Goal: Task Accomplishment & Management: Complete application form

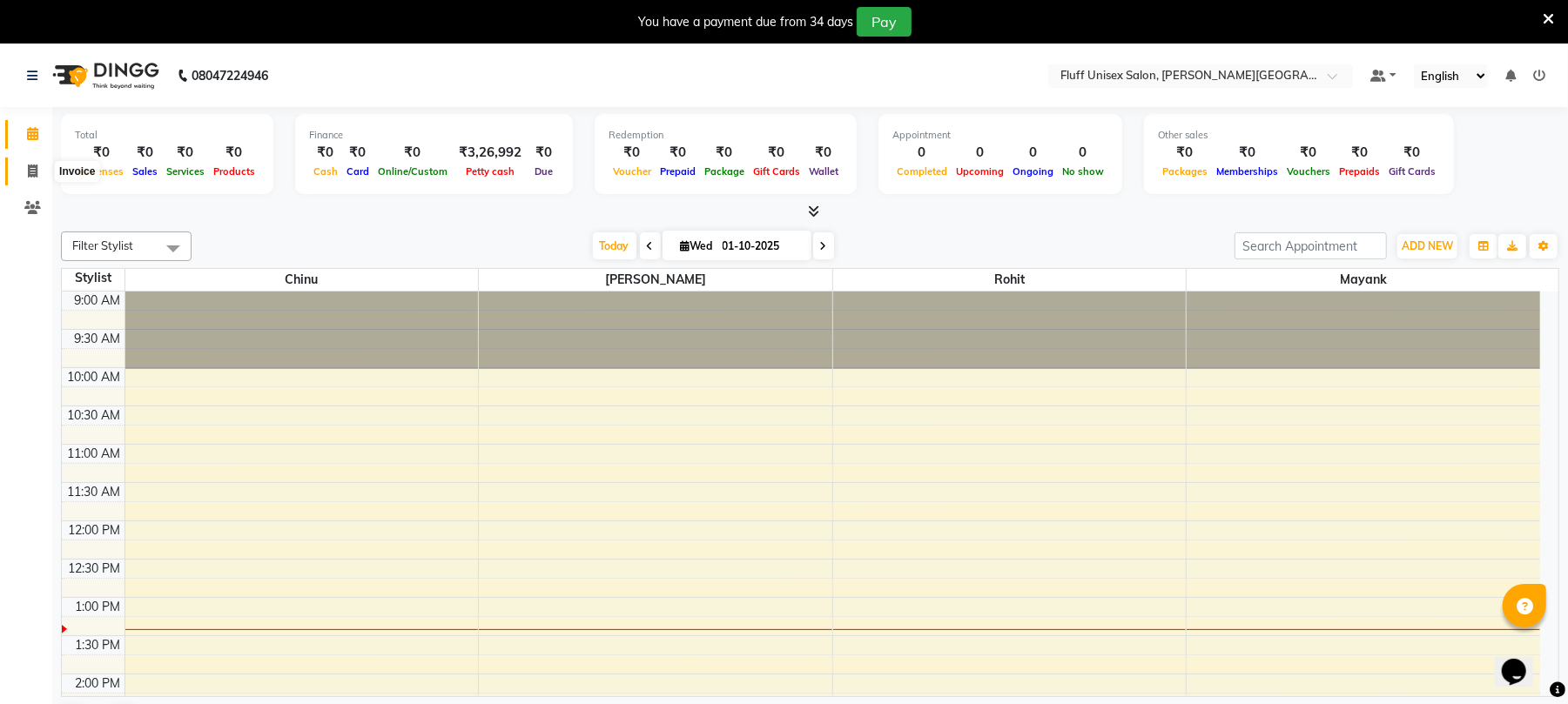
click at [25, 162] on span at bounding box center [32, 171] width 30 height 20
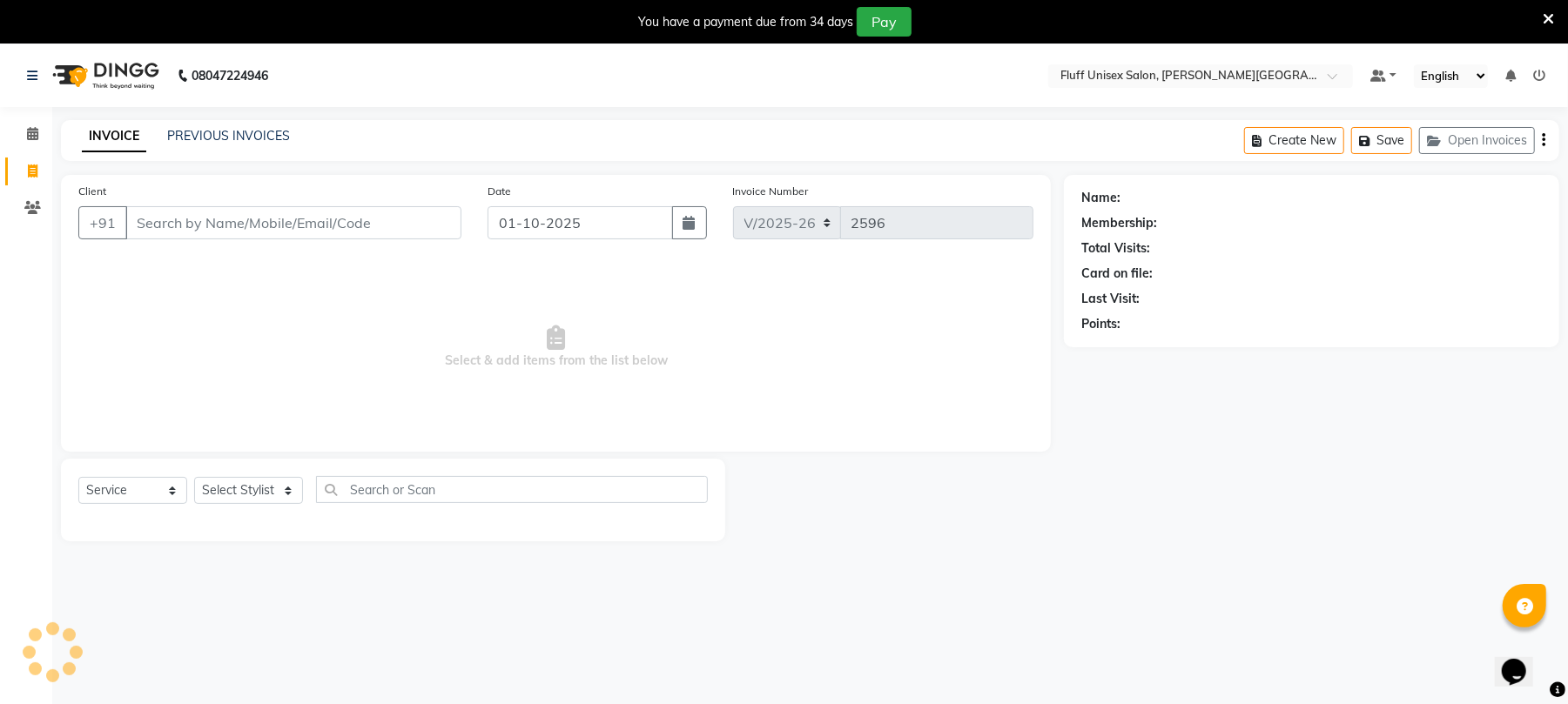
click at [33, 162] on span at bounding box center [32, 171] width 30 height 20
select select "service"
type input "2596"
select select "32"
click at [261, 233] on input "Client" at bounding box center [293, 222] width 336 height 33
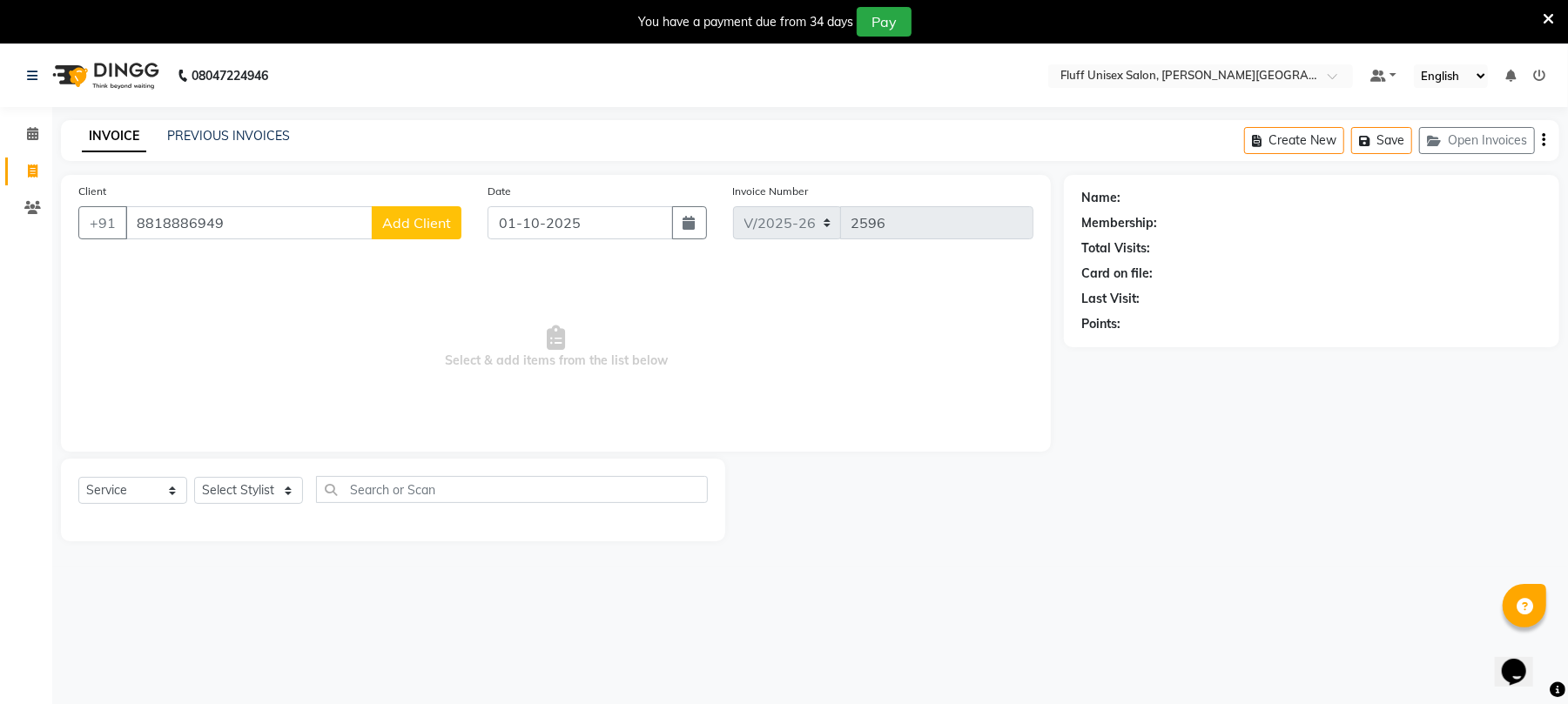
type input "8818886949"
click at [414, 223] on span "Add Client" at bounding box center [416, 222] width 69 height 17
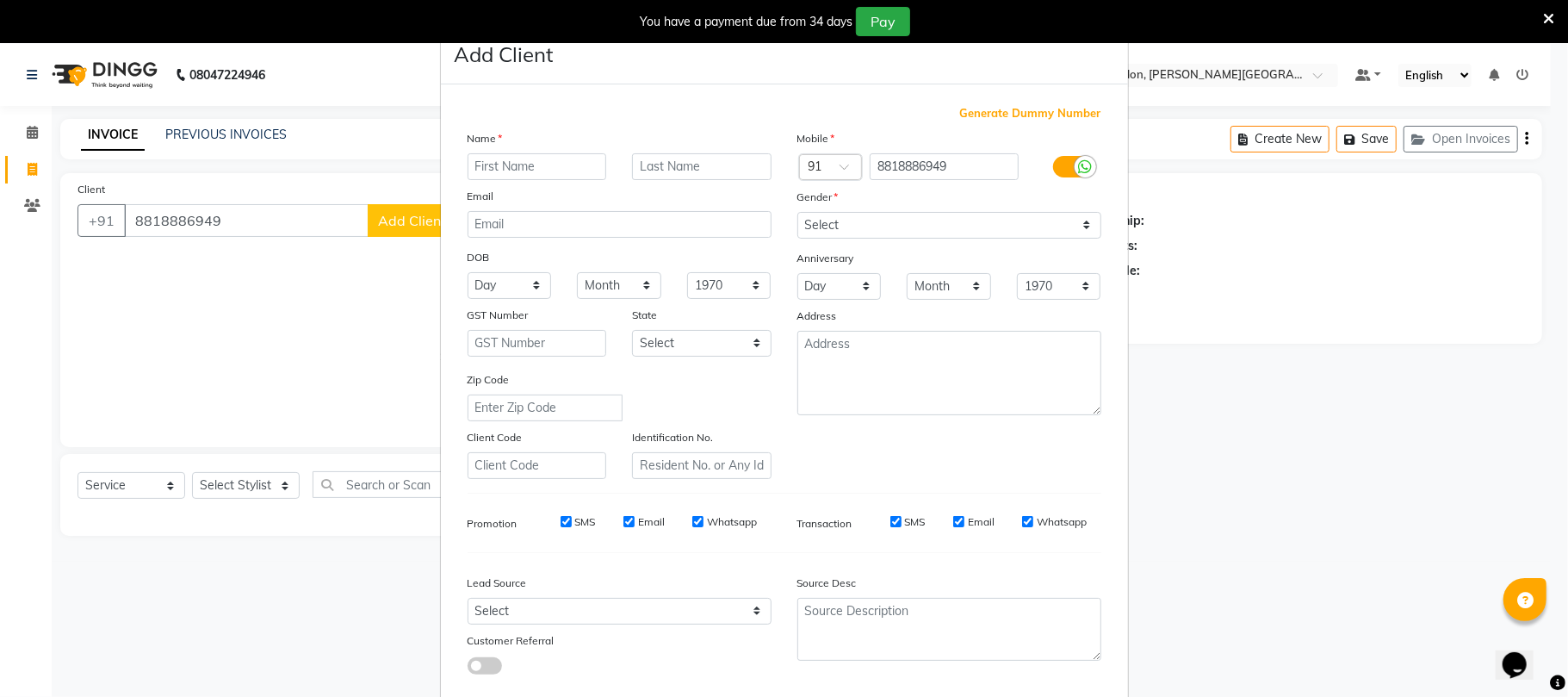
click at [549, 163] on input "text" at bounding box center [538, 167] width 140 height 27
type input "minakshiii"
click at [698, 160] on input "text" at bounding box center [702, 167] width 140 height 27
type input "mam"
click at [928, 226] on select "Select [DEMOGRAPHIC_DATA] [DEMOGRAPHIC_DATA] Other Prefer Not To Say" at bounding box center [949, 225] width 304 height 27
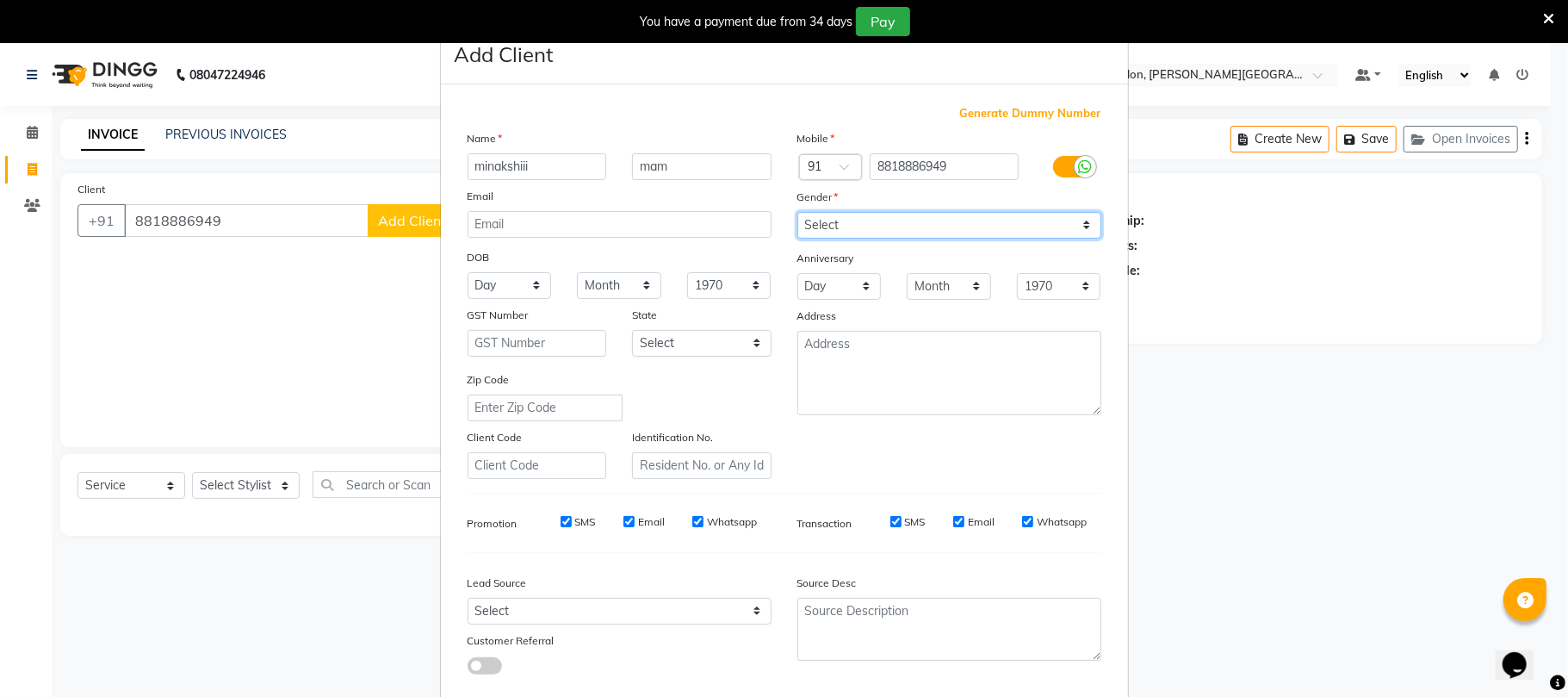
select select "[DEMOGRAPHIC_DATA]"
click at [798, 212] on select "Select [DEMOGRAPHIC_DATA] [DEMOGRAPHIC_DATA] Other Prefer Not To Say" at bounding box center [949, 225] width 304 height 27
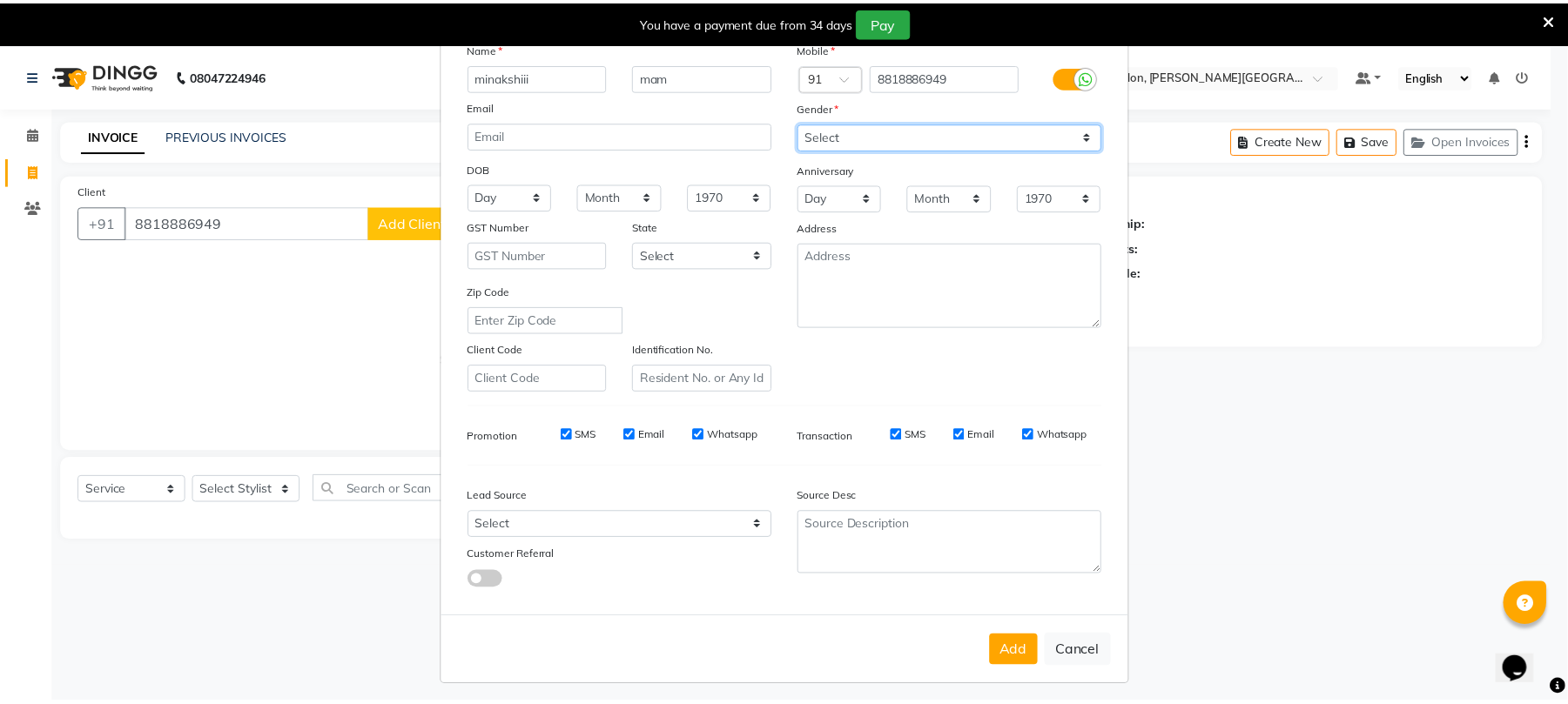
scroll to position [95, 0]
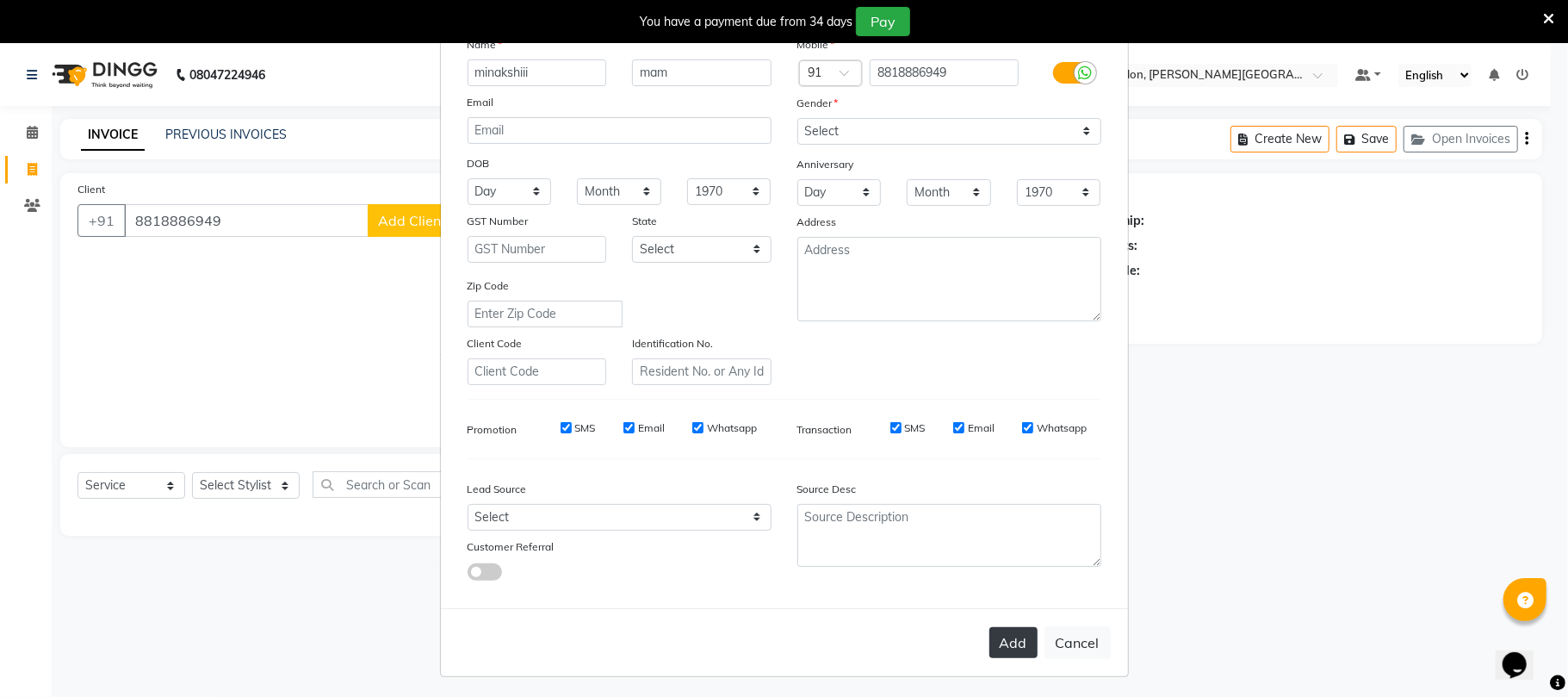
click at [1003, 646] on button "Add" at bounding box center [1014, 642] width 48 height 31
select select
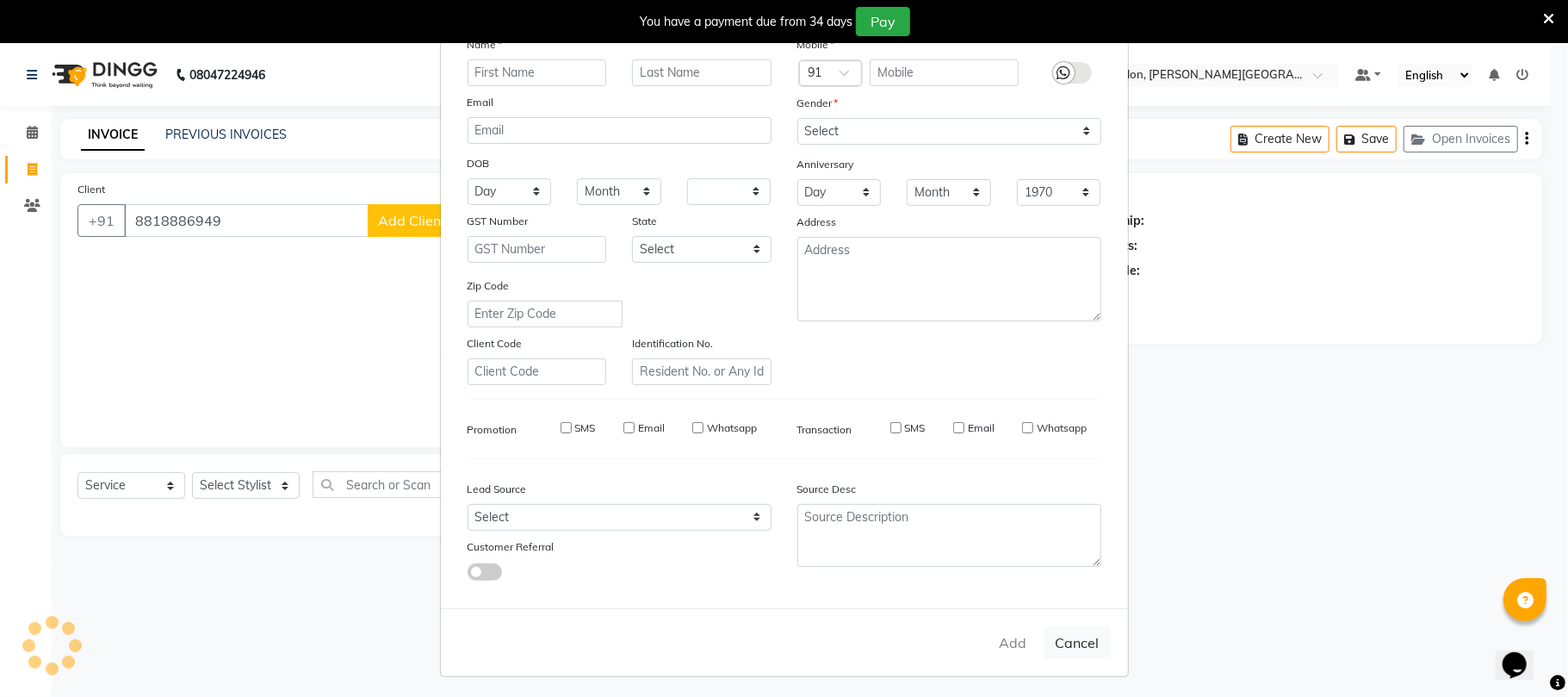
select select
checkbox input "false"
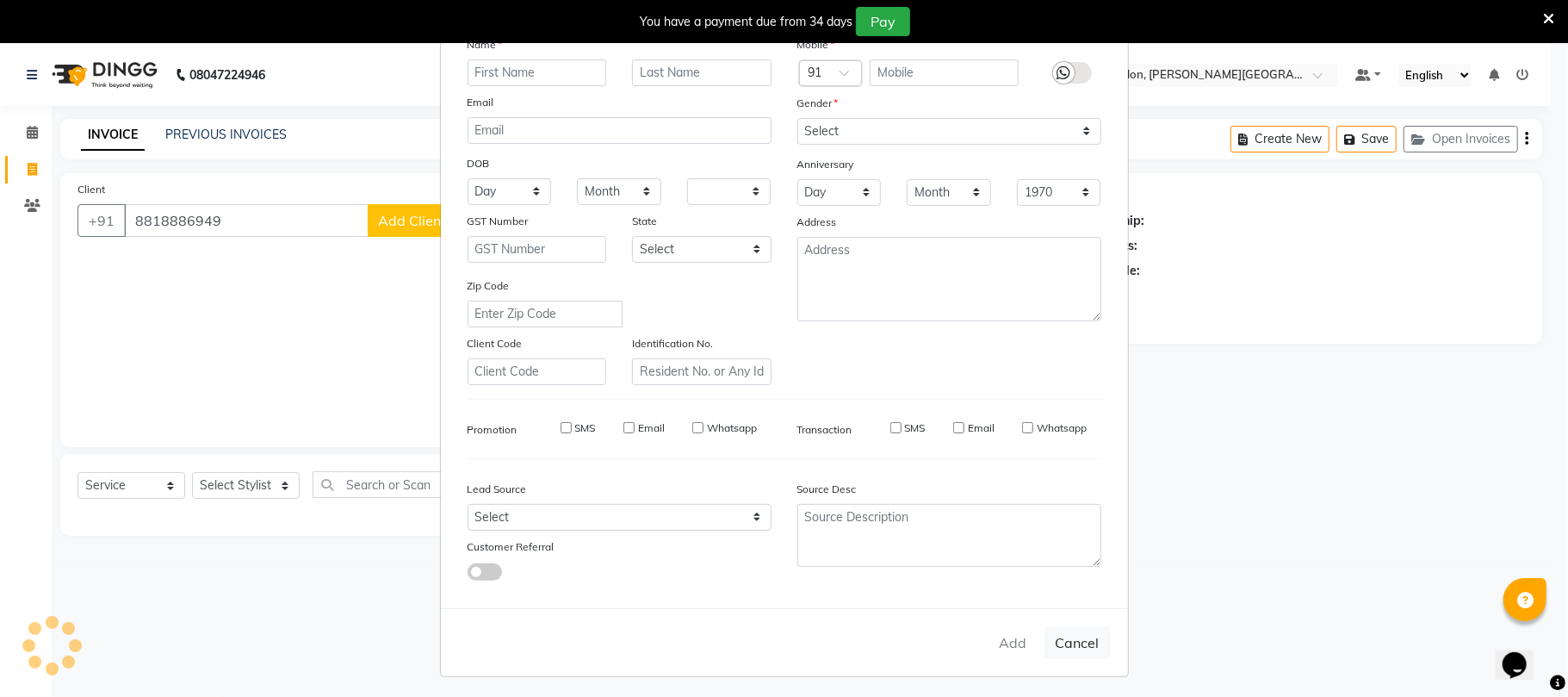
checkbox input "false"
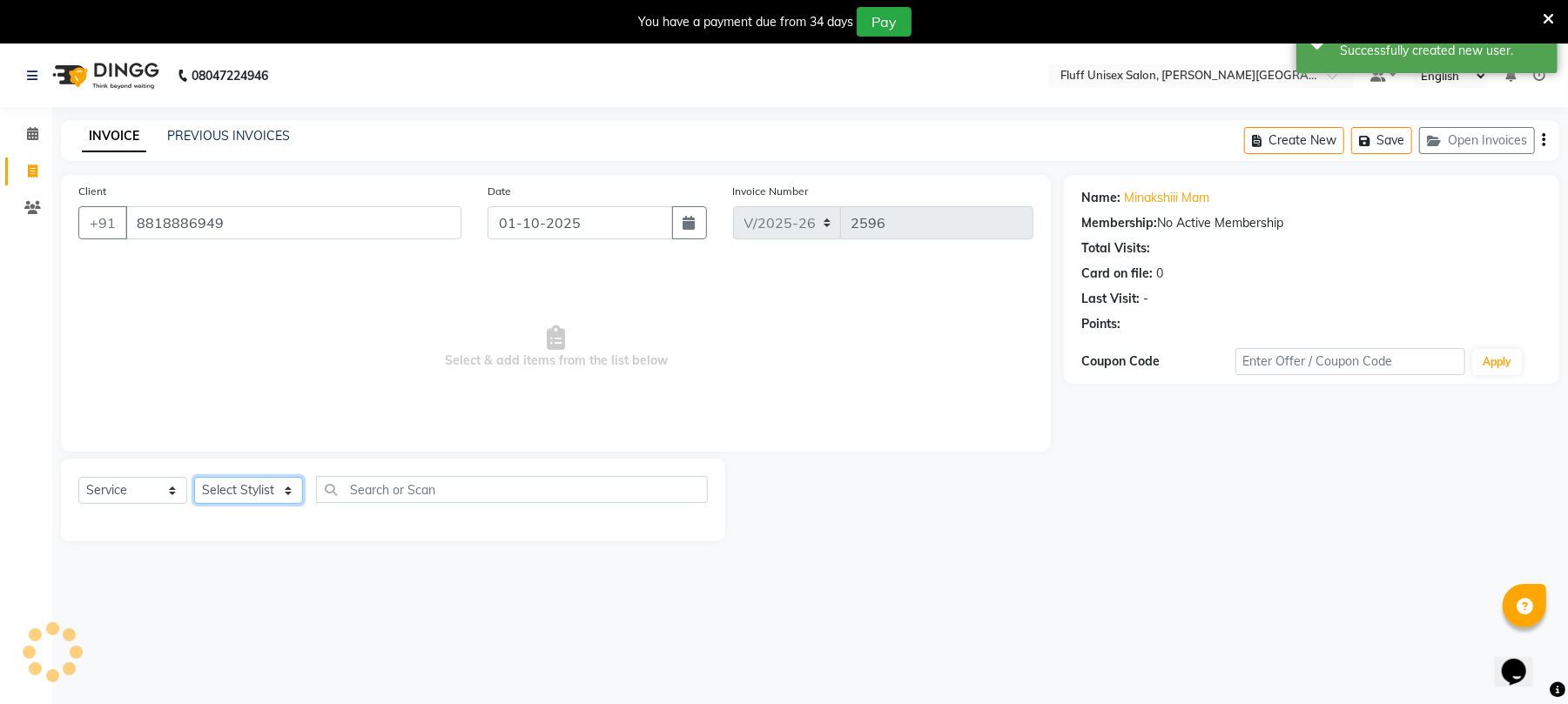
click at [249, 482] on select "Select Stylist Chinu [PERSON_NAME] Reception Rohit" at bounding box center [249, 490] width 109 height 27
select select "43283"
click at [194, 477] on select "Select Stylist Chinu [PERSON_NAME] Reception Rohit" at bounding box center [249, 490] width 109 height 27
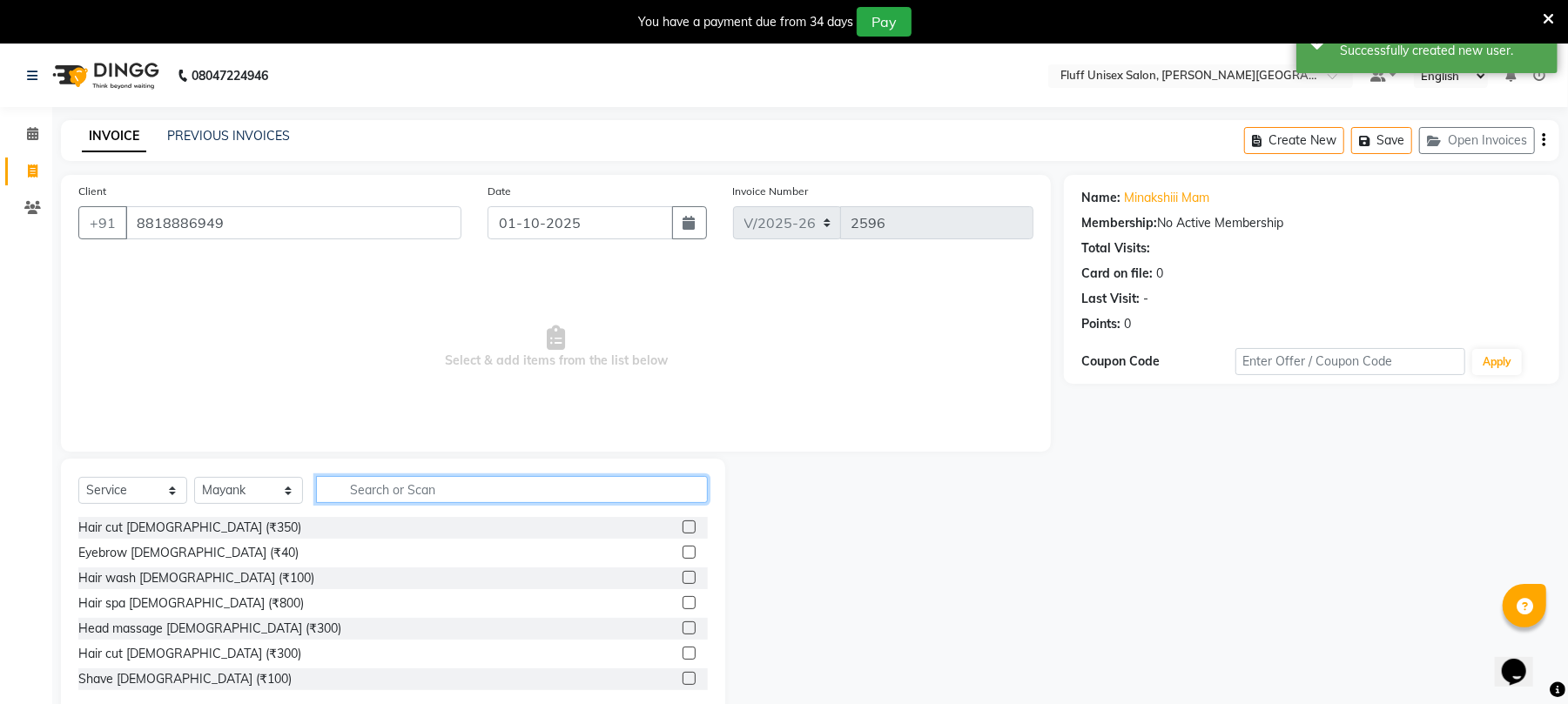
click at [558, 495] on input "text" at bounding box center [512, 489] width 392 height 27
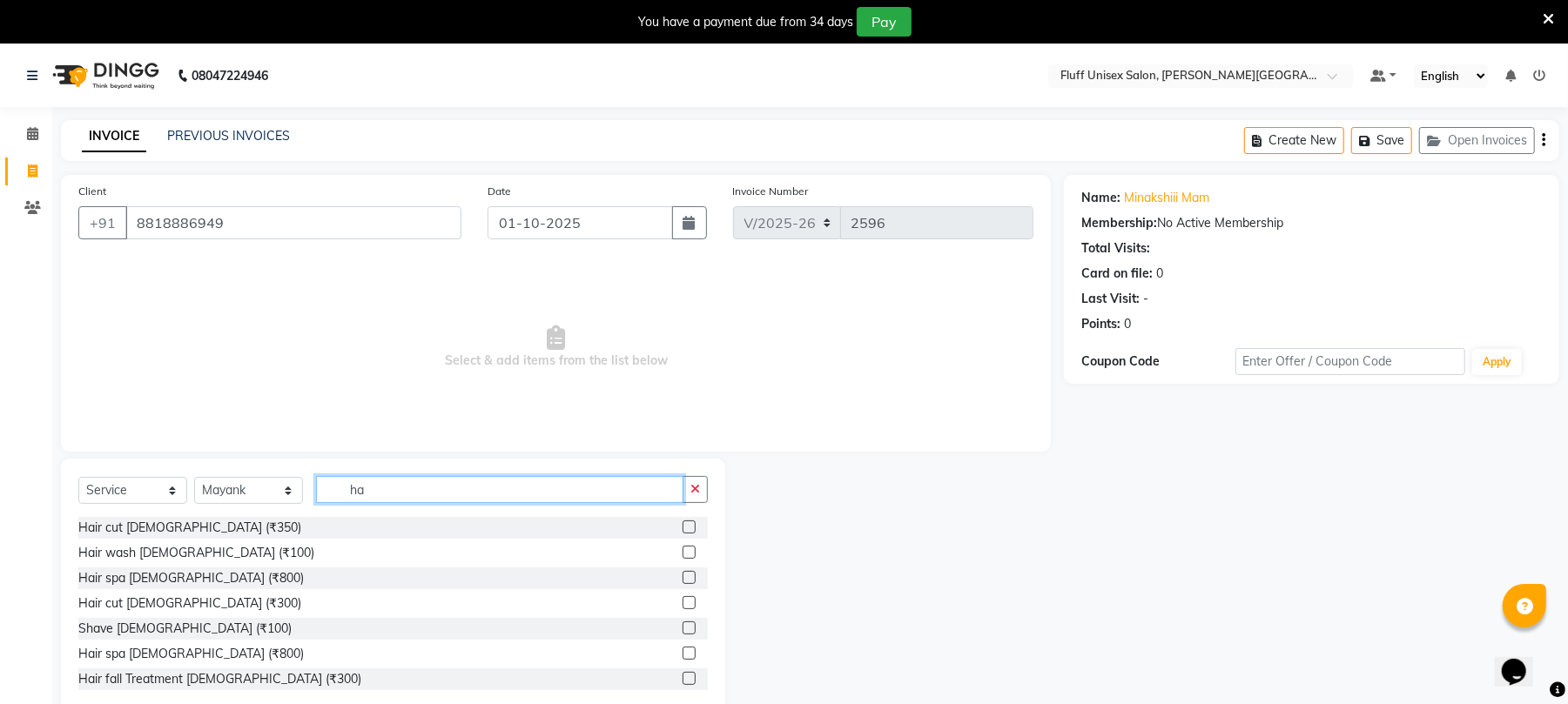
type input "h"
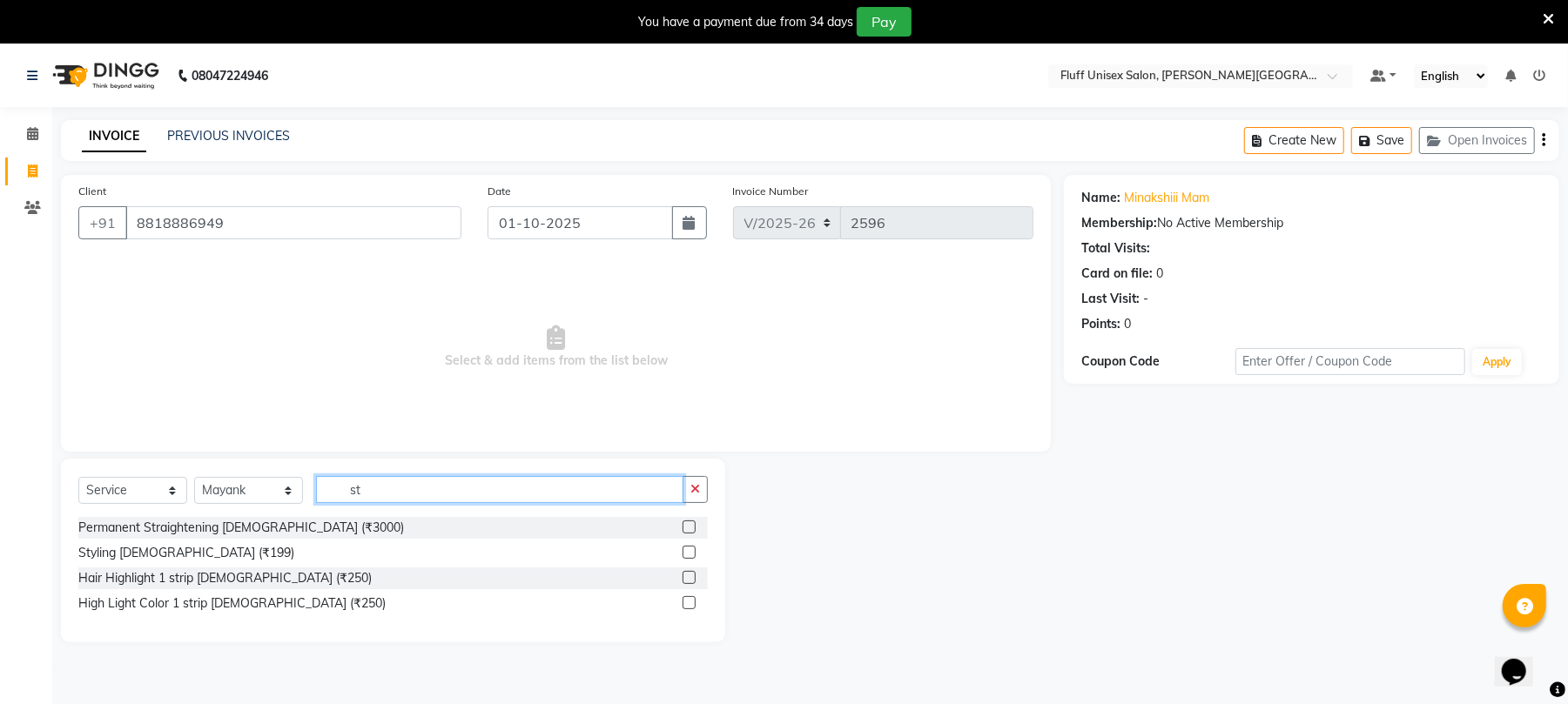
type input "st"
click at [685, 546] on label at bounding box center [689, 552] width 13 height 13
click at [685, 547] on input "checkbox" at bounding box center [688, 552] width 11 height 11
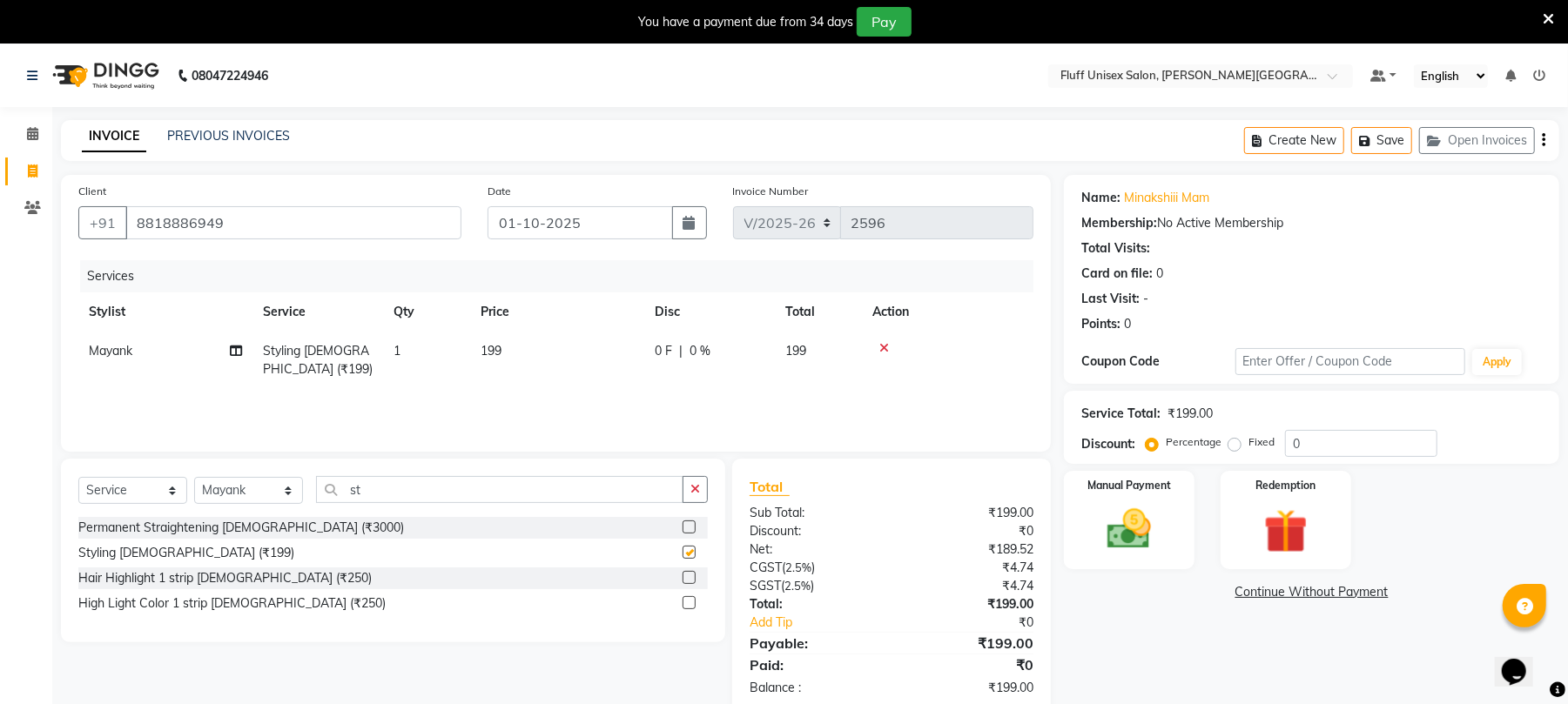
checkbox input "false"
click at [523, 346] on td "199" at bounding box center [557, 360] width 174 height 57
select select "43283"
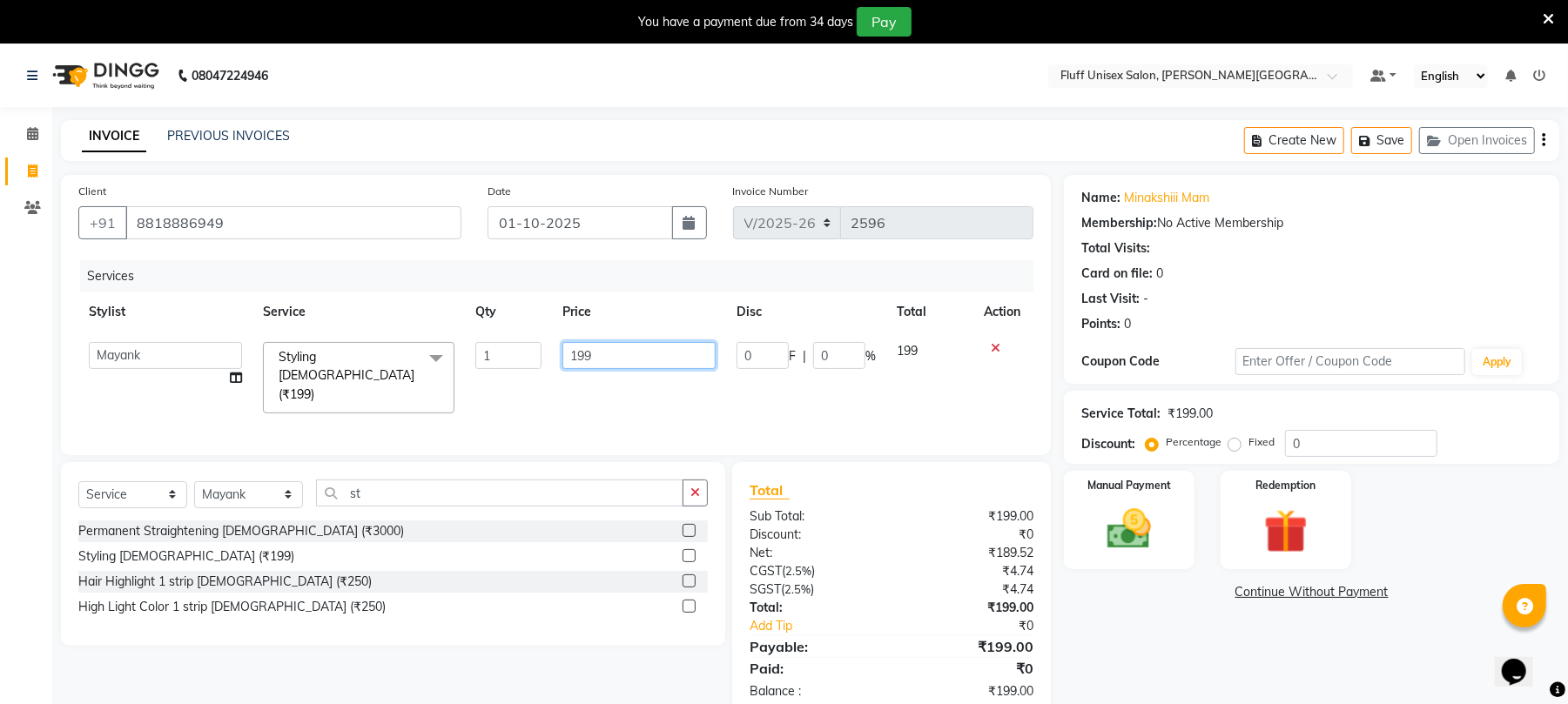
click at [601, 359] on input "199" at bounding box center [639, 355] width 154 height 27
type input "1"
type input "750"
click at [1122, 529] on img at bounding box center [1128, 529] width 74 height 53
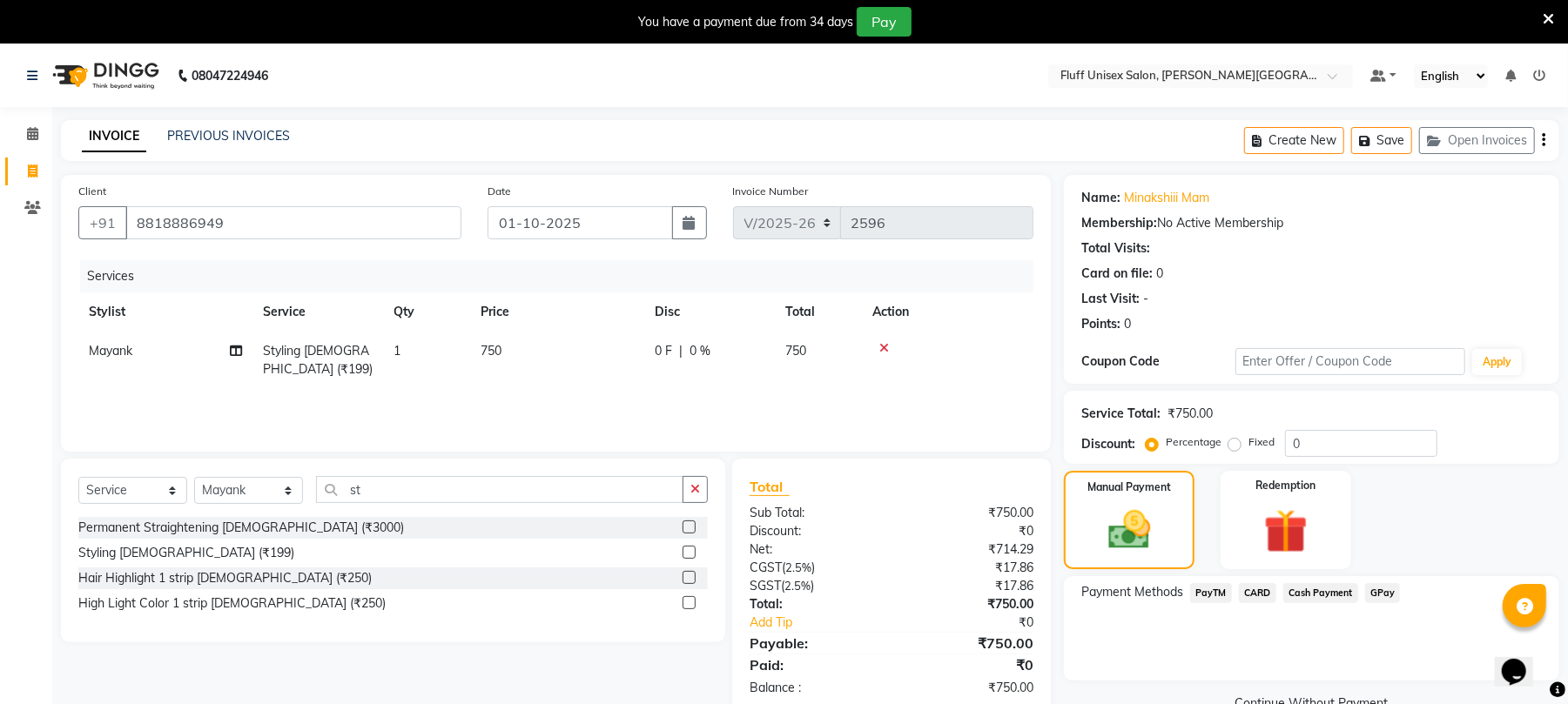
click at [1210, 586] on span "PayTM" at bounding box center [1211, 592] width 41 height 20
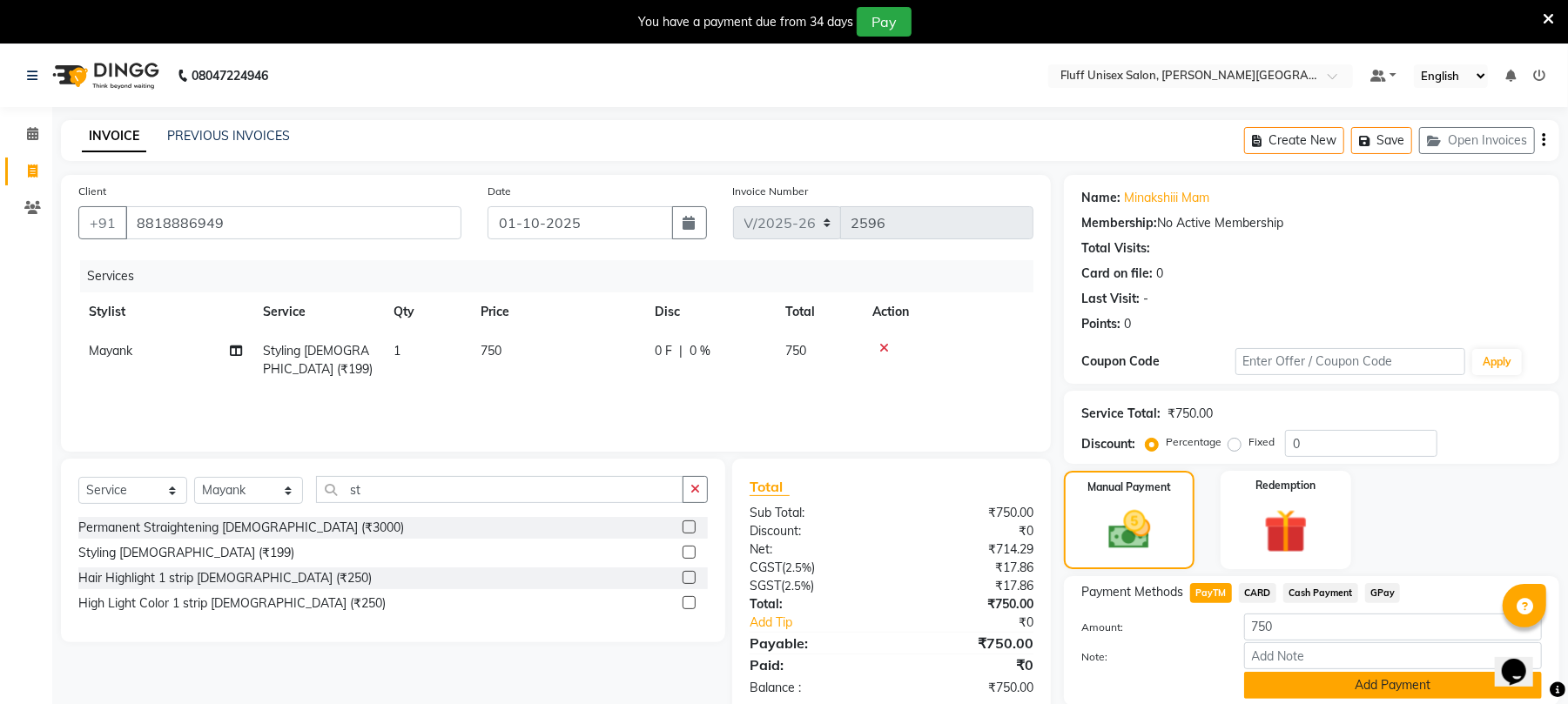
click at [1324, 676] on button "Add Payment" at bounding box center [1393, 685] width 298 height 27
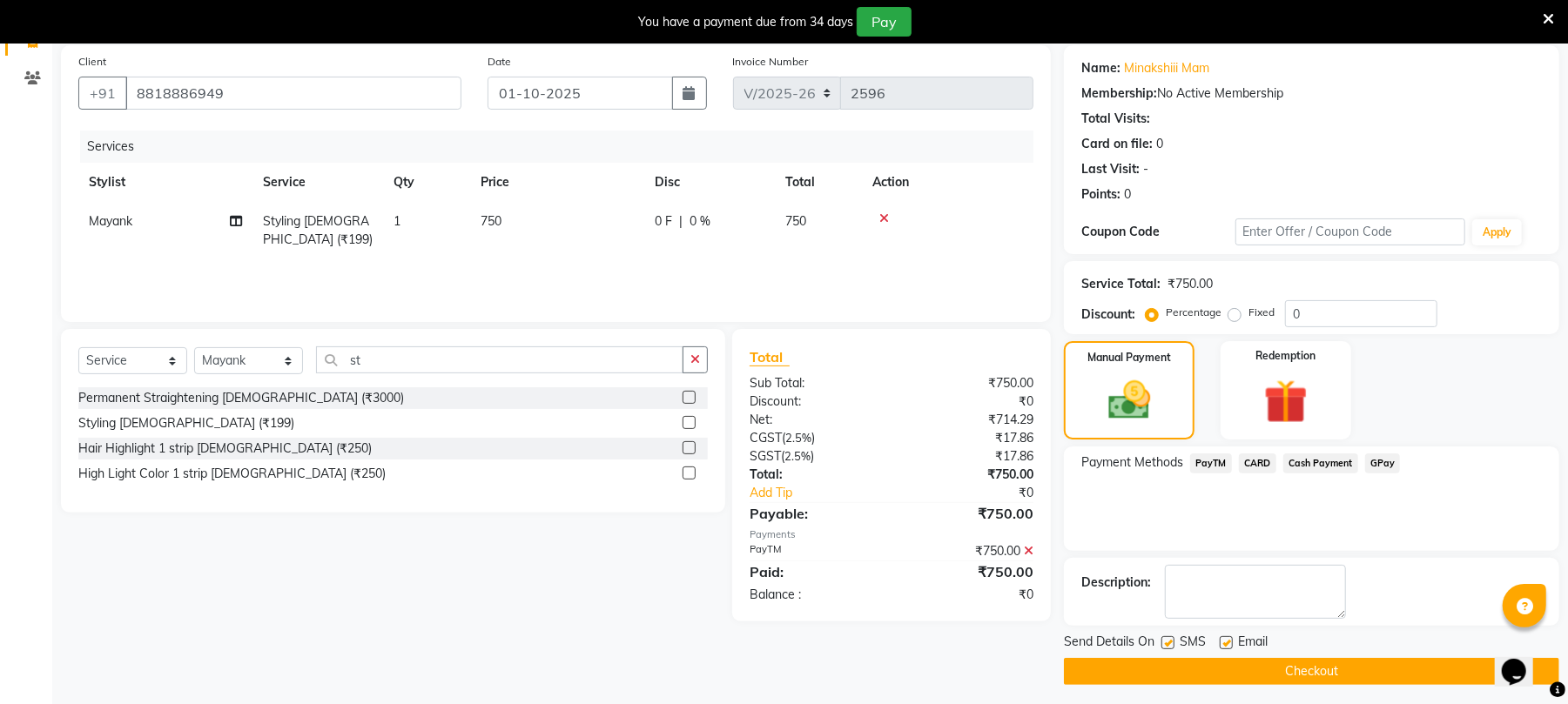
scroll to position [137, 0]
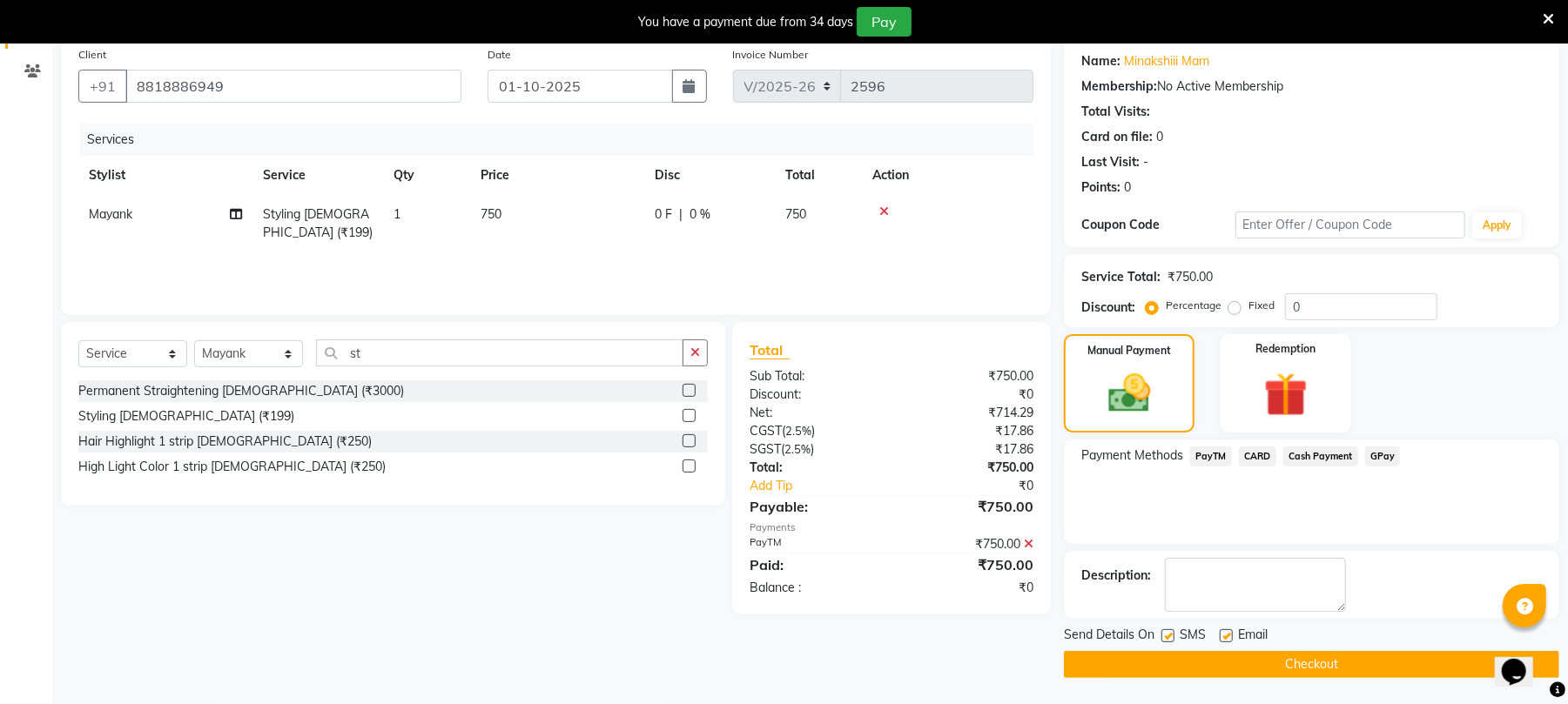
click at [1339, 658] on button "Checkout" at bounding box center [1312, 664] width 495 height 27
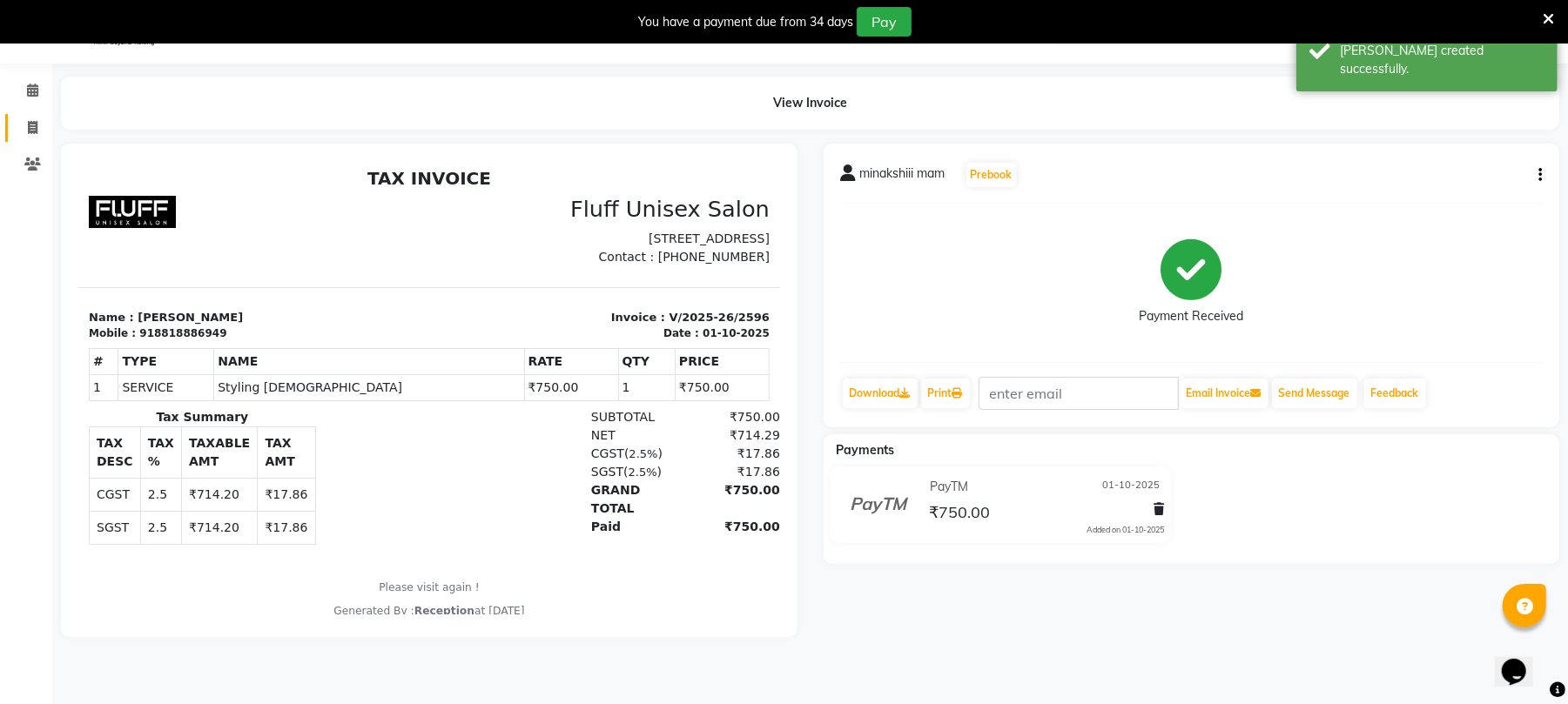
click at [29, 116] on link "Invoice" at bounding box center [26, 128] width 41 height 29
select select "service"
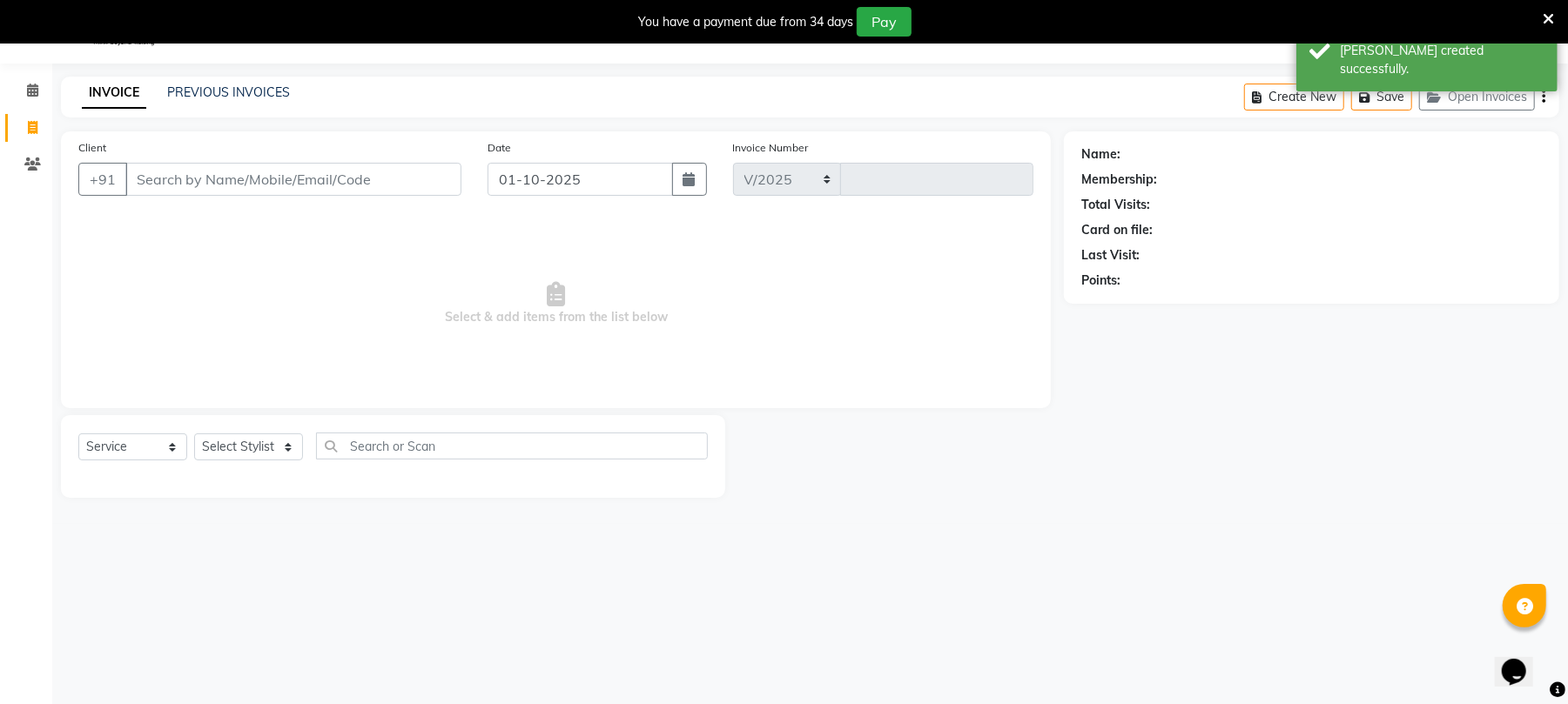
select select "32"
type input "2597"
click at [318, 176] on input "Client" at bounding box center [293, 179] width 336 height 33
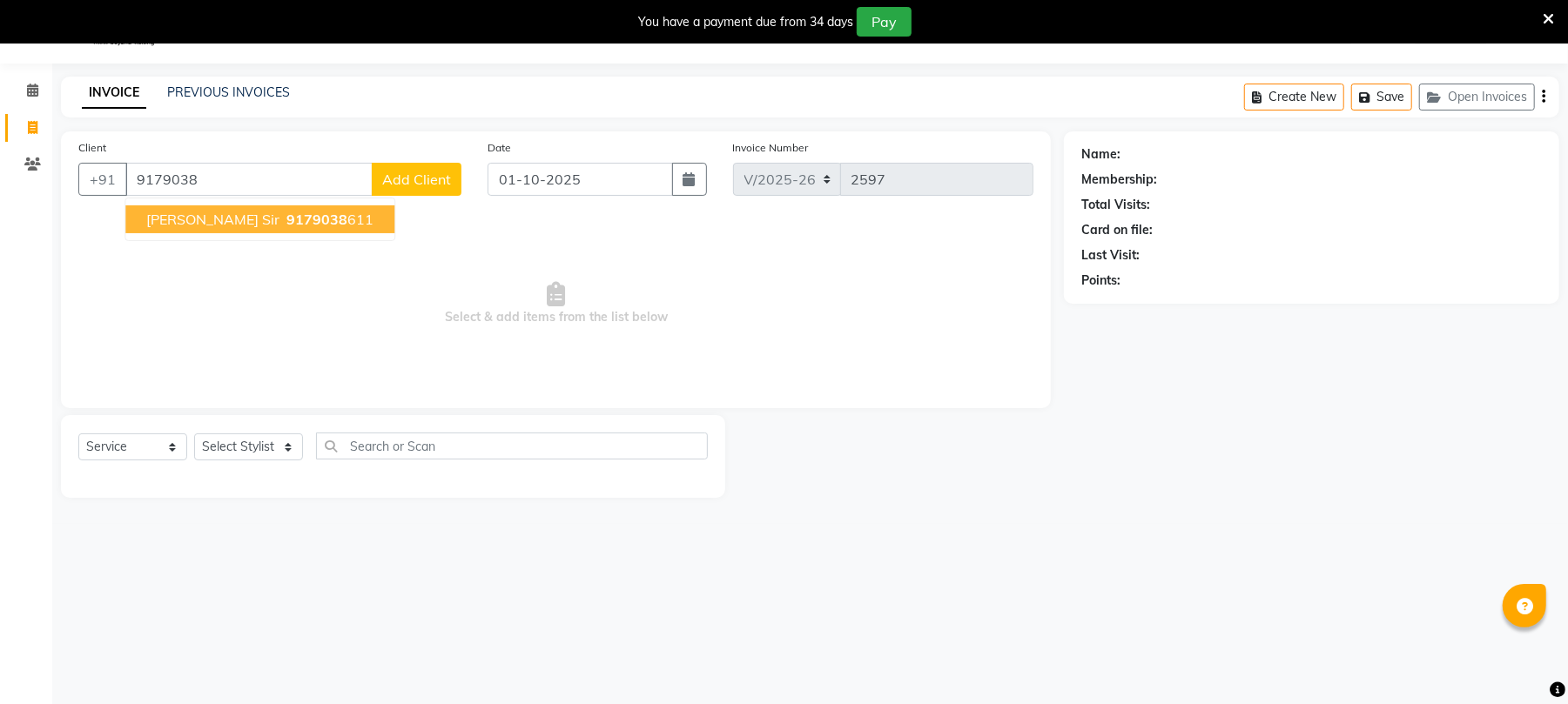
click at [283, 216] on ngb-highlight "9179038 611" at bounding box center [328, 219] width 90 height 17
type input "9179038611"
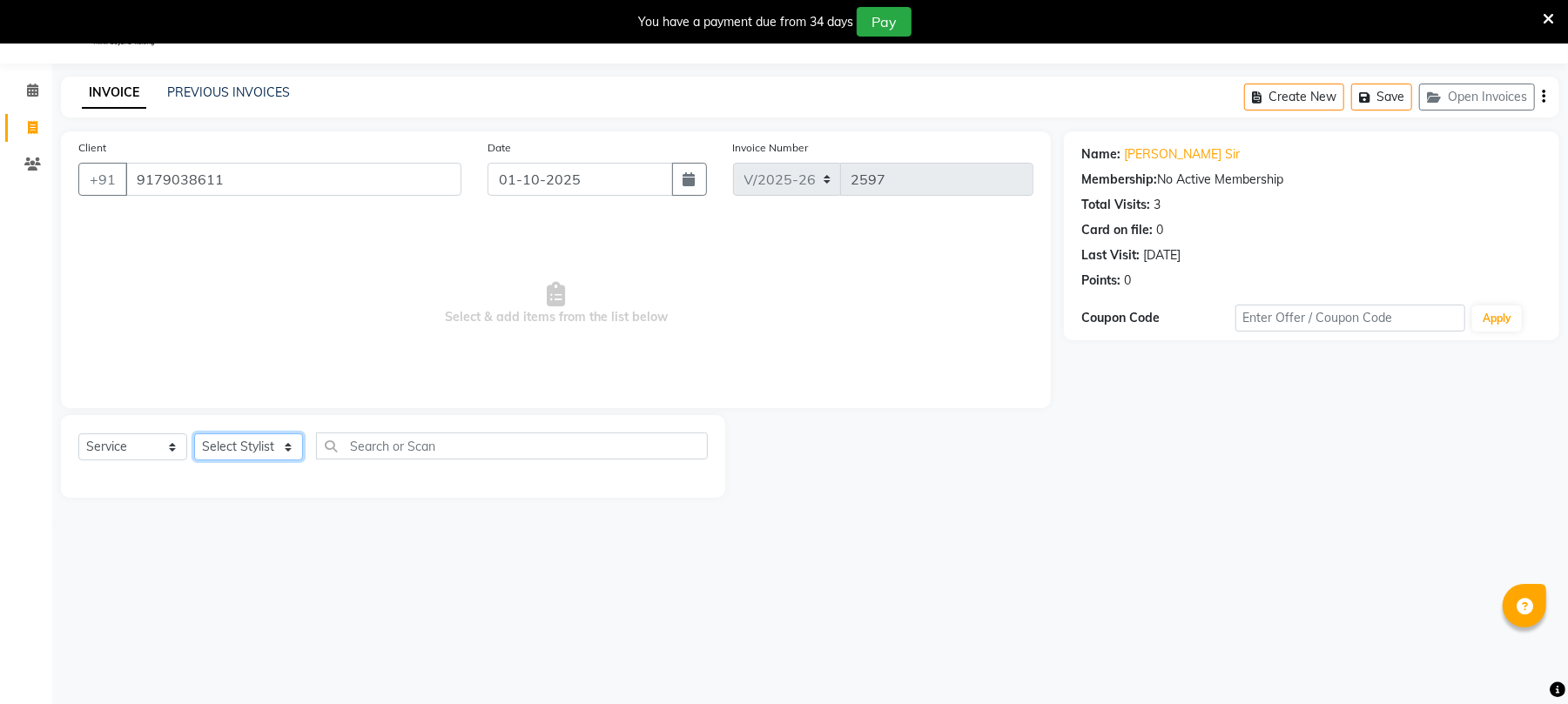
click at [252, 440] on select "Select Stylist Chinu [PERSON_NAME] Reception Rohit" at bounding box center [249, 446] width 109 height 27
select select "43283"
click at [194, 433] on select "Select Stylist Chinu [PERSON_NAME] Reception Rohit" at bounding box center [249, 446] width 109 height 27
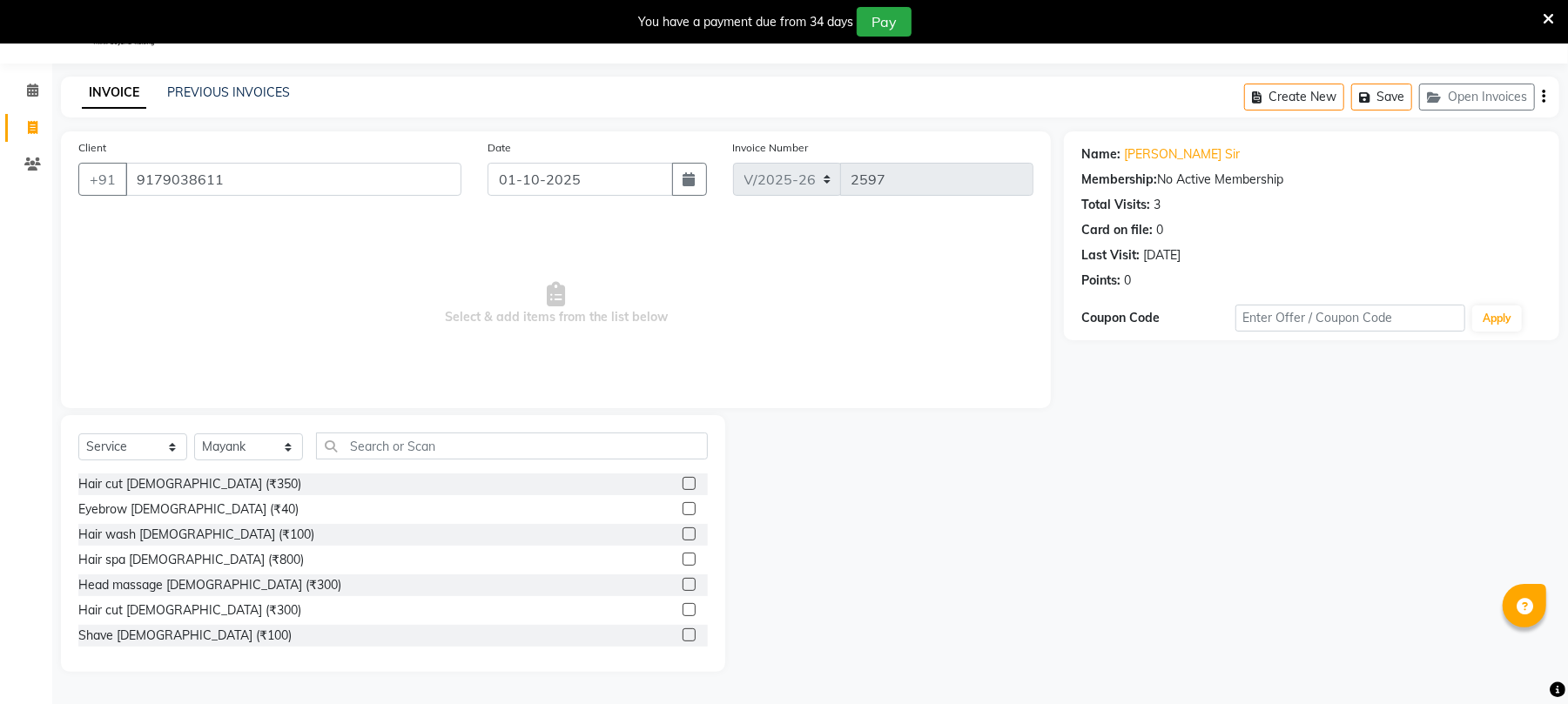
click at [683, 609] on label at bounding box center [689, 610] width 13 height 13
click at [683, 609] on input "checkbox" at bounding box center [688, 610] width 11 height 11
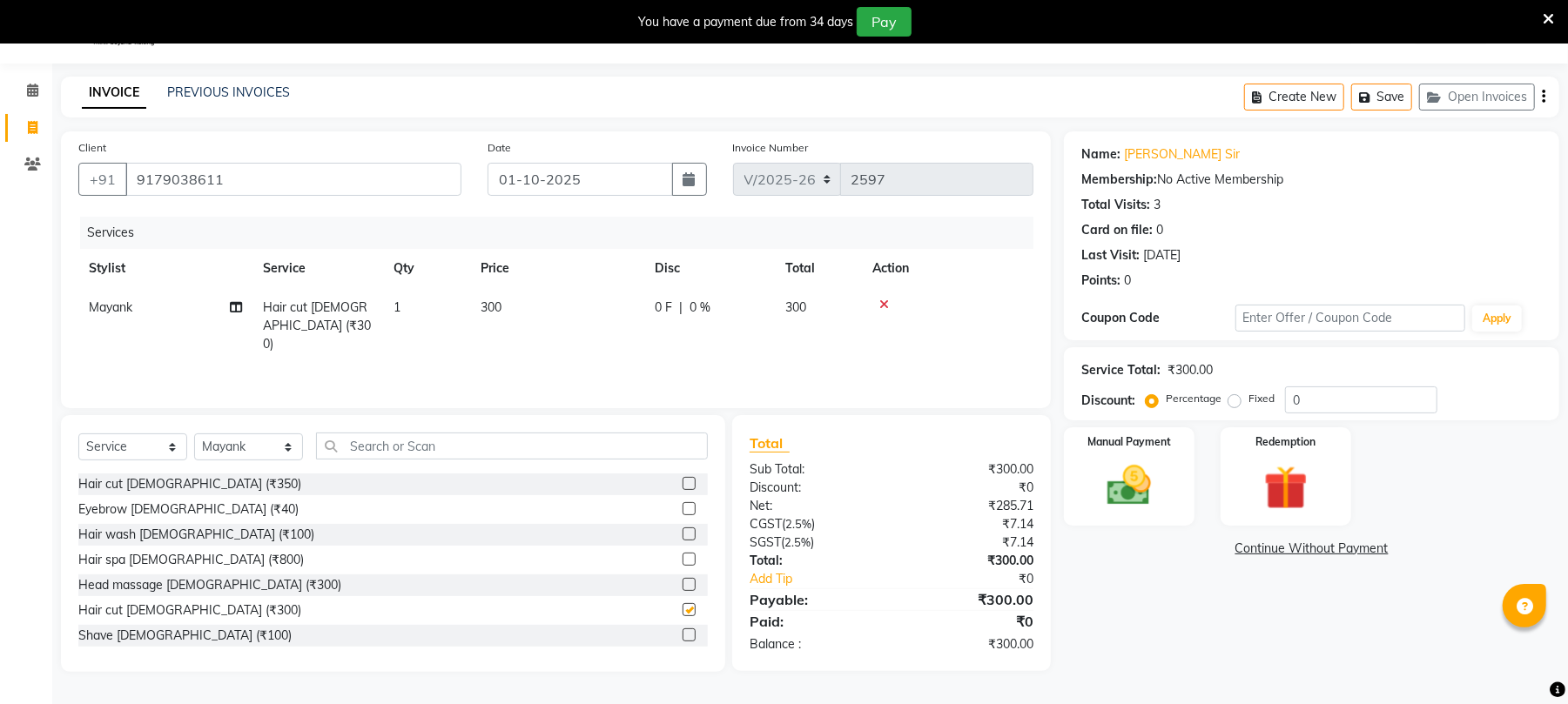
checkbox input "false"
click at [523, 296] on td "300" at bounding box center [557, 326] width 174 height 75
select select "43283"
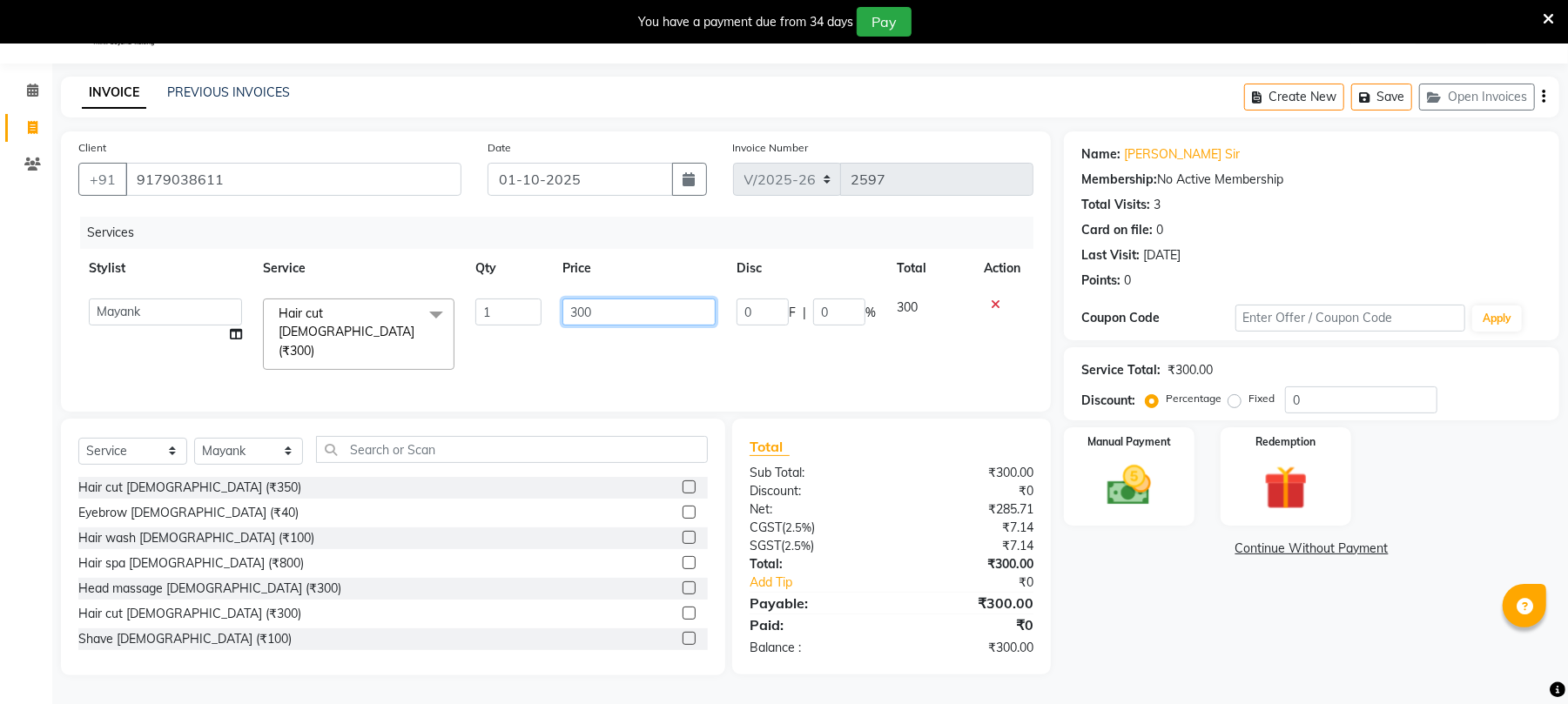
click at [622, 315] on input "300" at bounding box center [639, 312] width 154 height 27
type input "3"
type input "350"
click at [1101, 481] on img at bounding box center [1128, 486] width 74 height 53
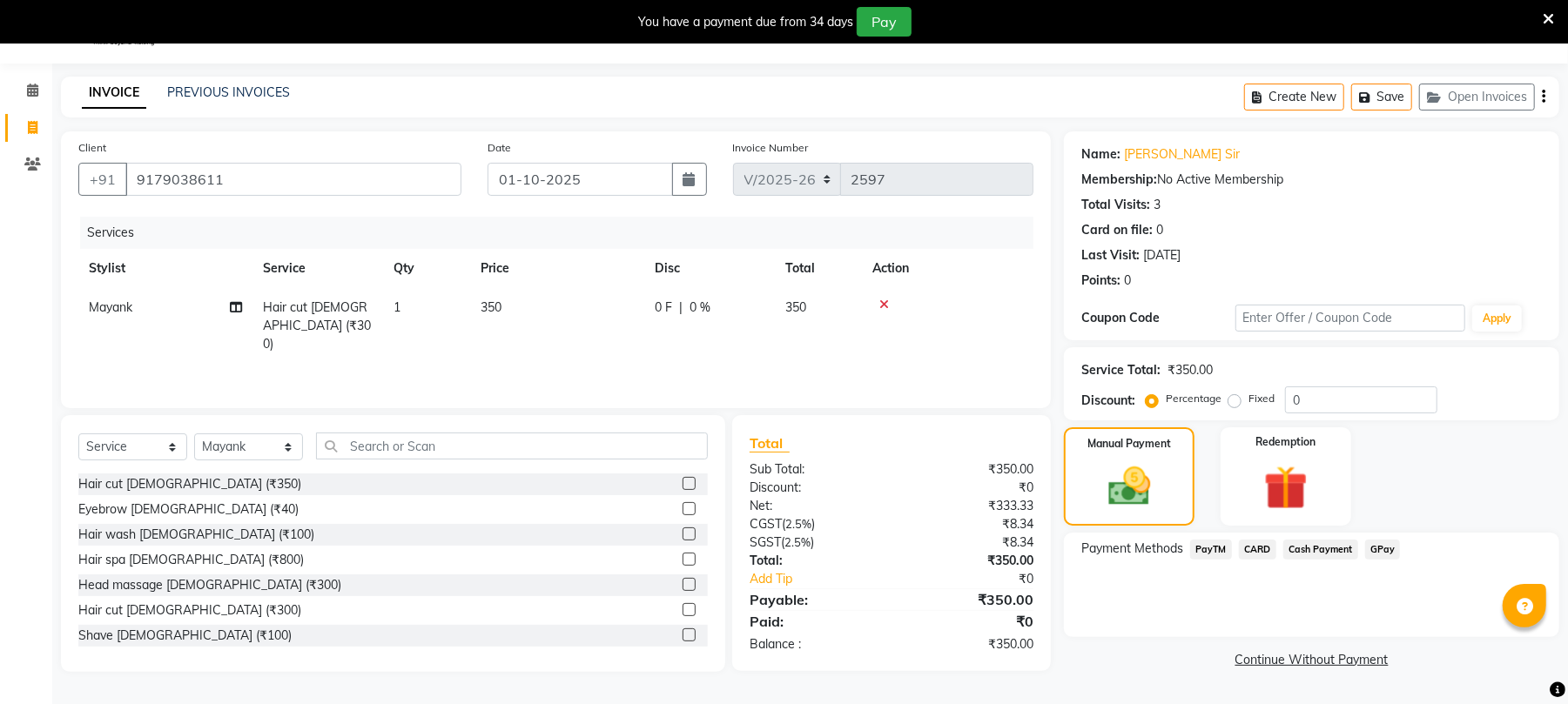
click at [1219, 552] on span "PayTM" at bounding box center [1211, 549] width 41 height 20
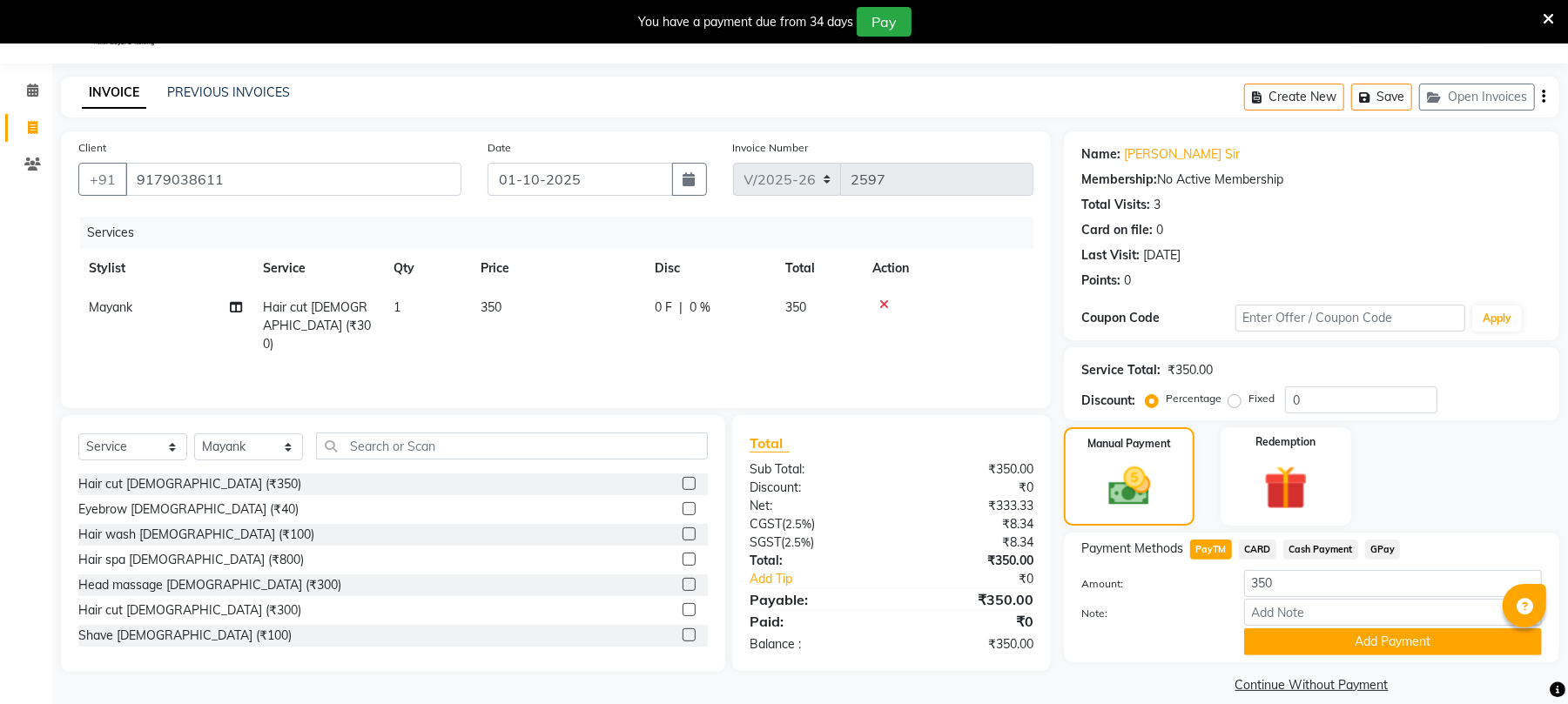
click at [1315, 552] on span "Cash Payment" at bounding box center [1319, 549] width 74 height 20
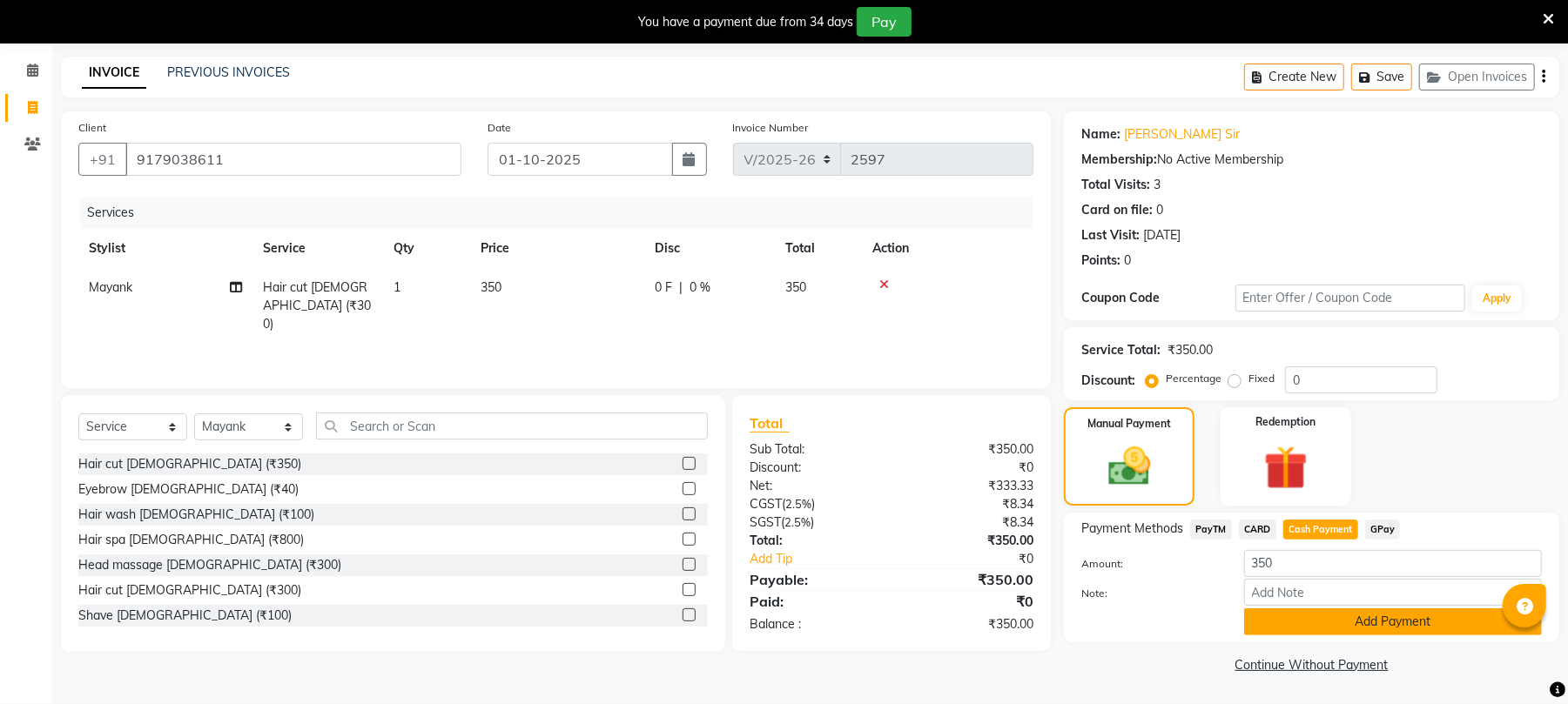
click at [1373, 632] on button "Add Payment" at bounding box center [1393, 621] width 298 height 27
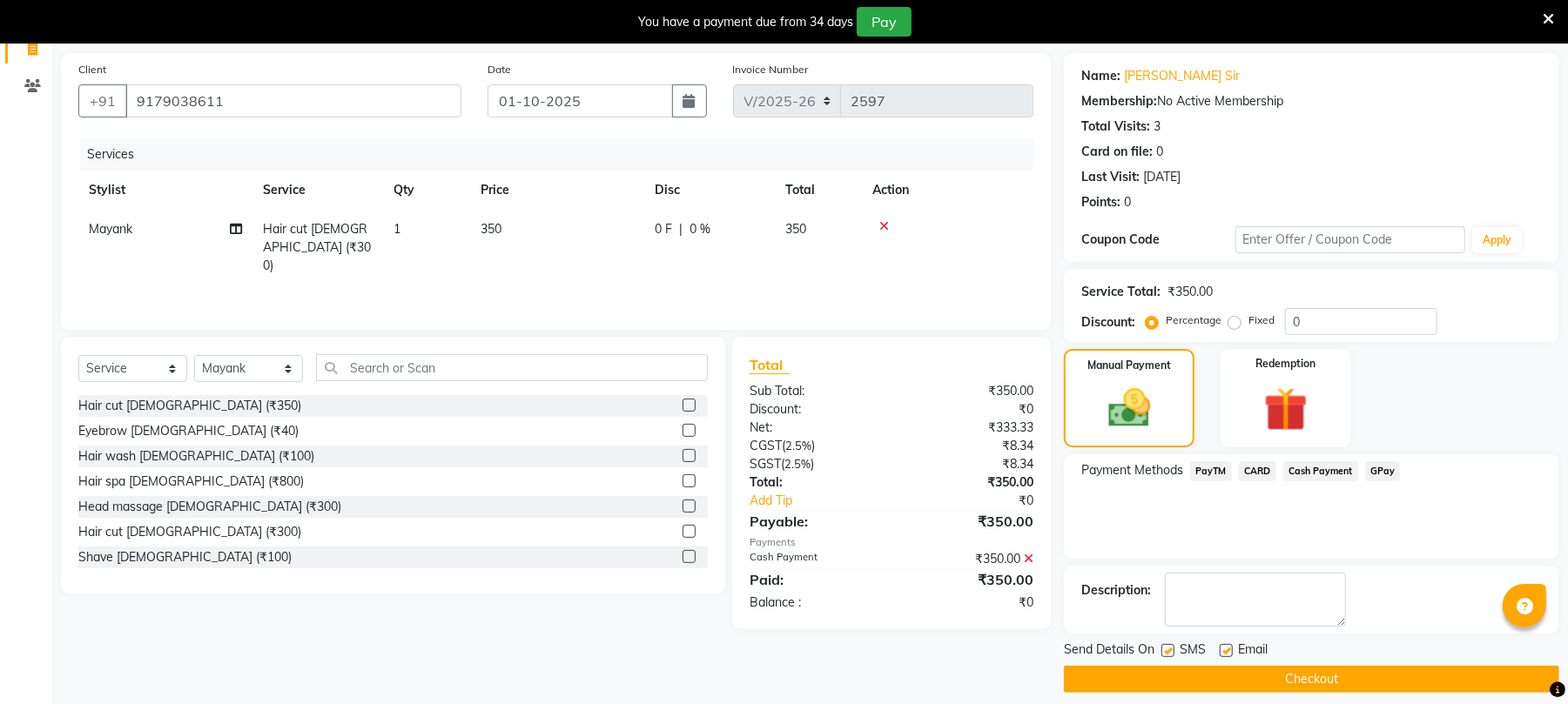
scroll to position [137, 0]
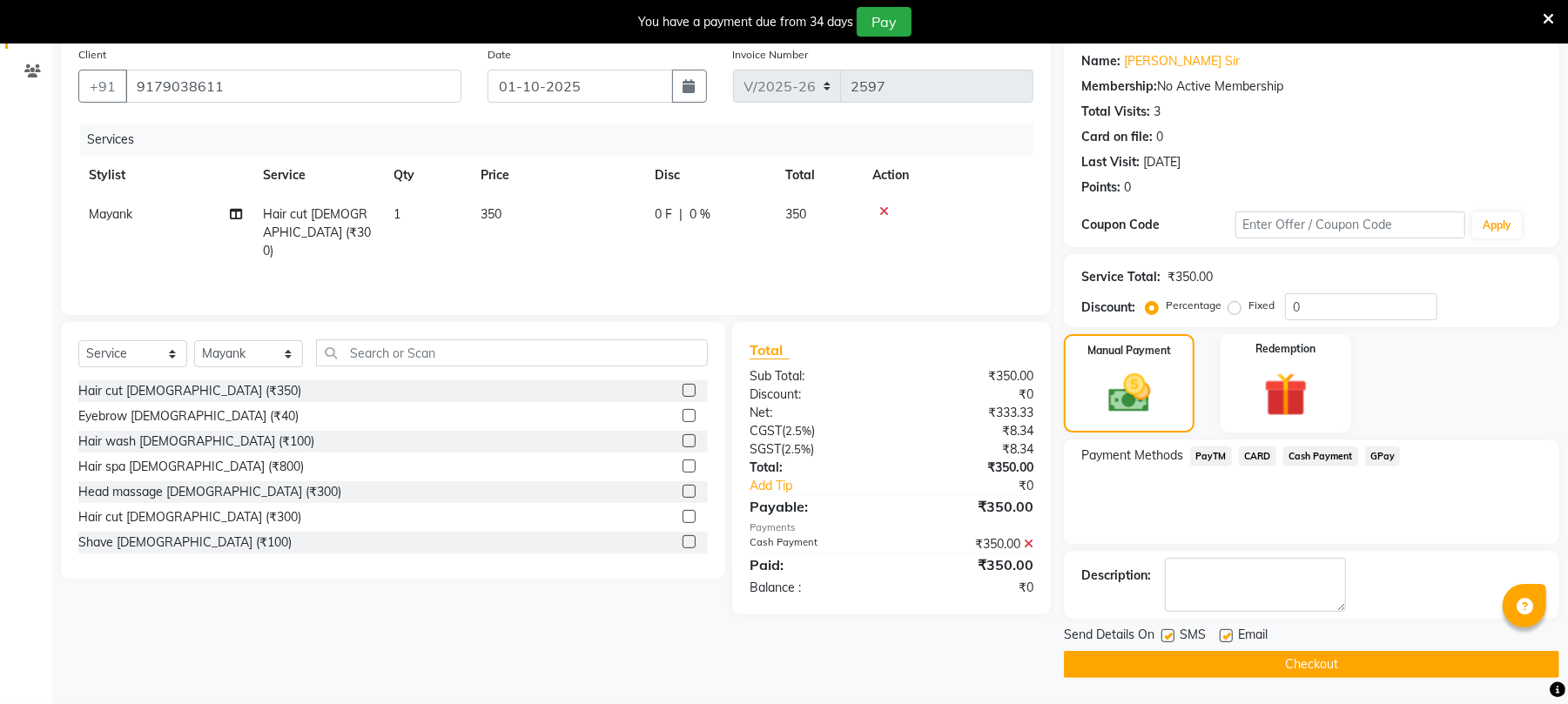
click at [1295, 663] on button "Checkout" at bounding box center [1312, 664] width 495 height 27
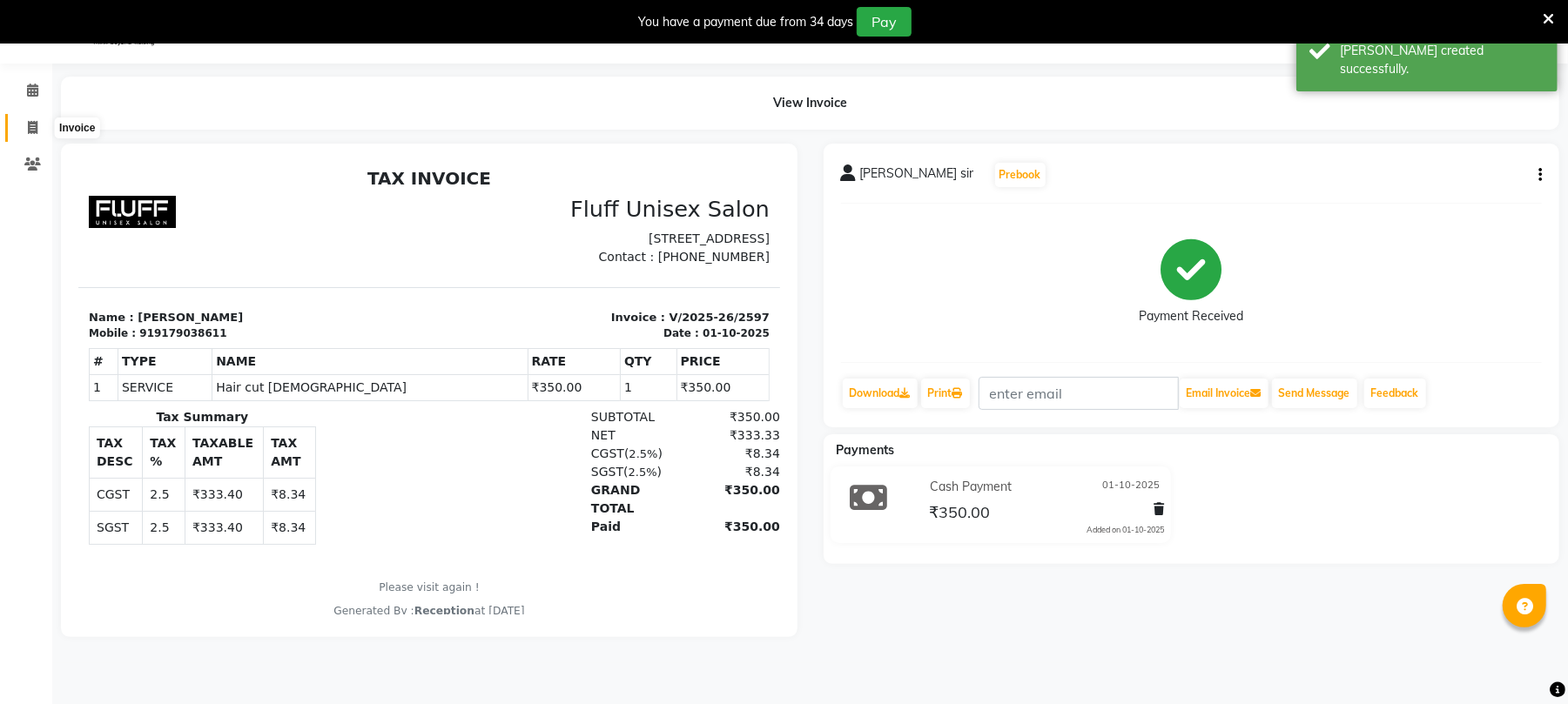
click at [33, 120] on icon at bounding box center [33, 127] width 9 height 13
select select "service"
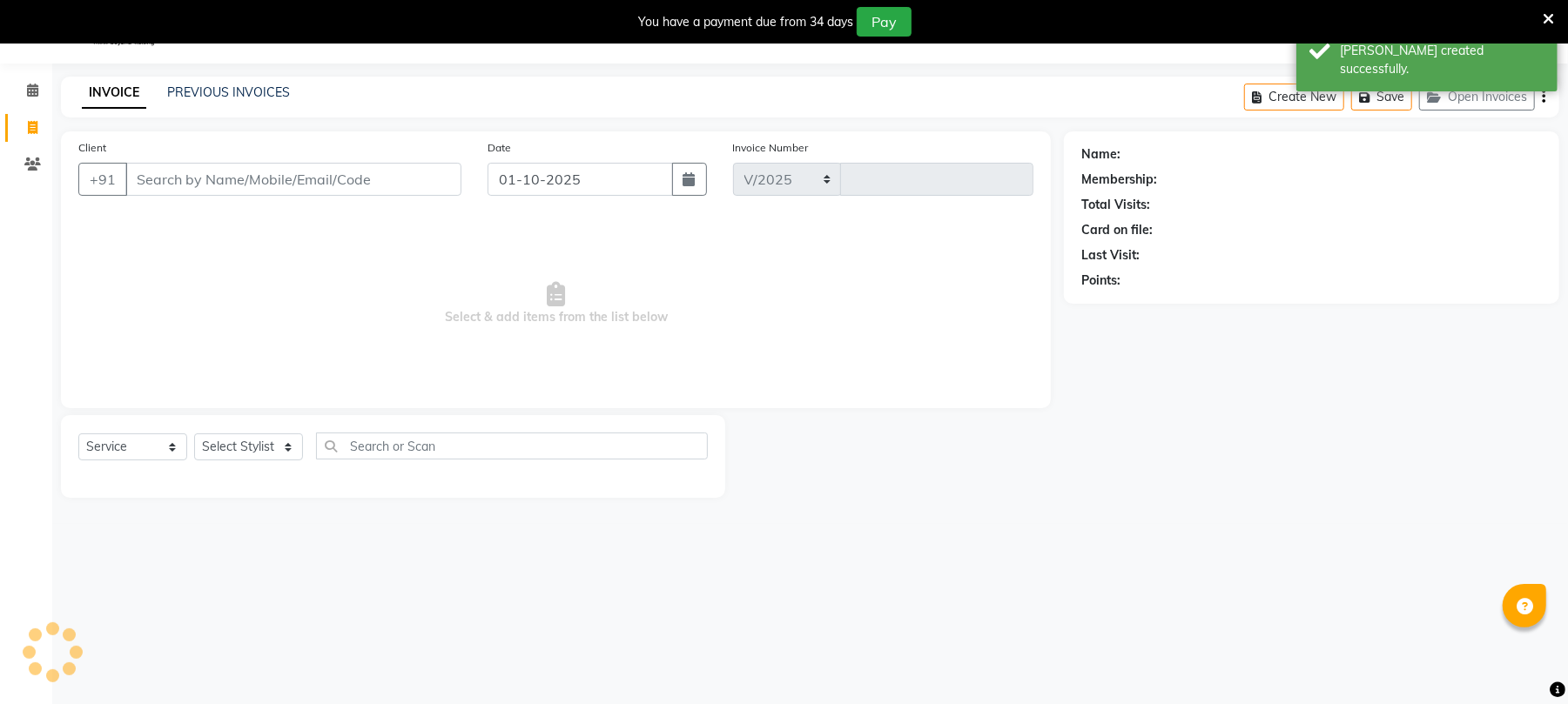
select select "32"
type input "2598"
click at [363, 178] on input "Client" at bounding box center [293, 179] width 336 height 33
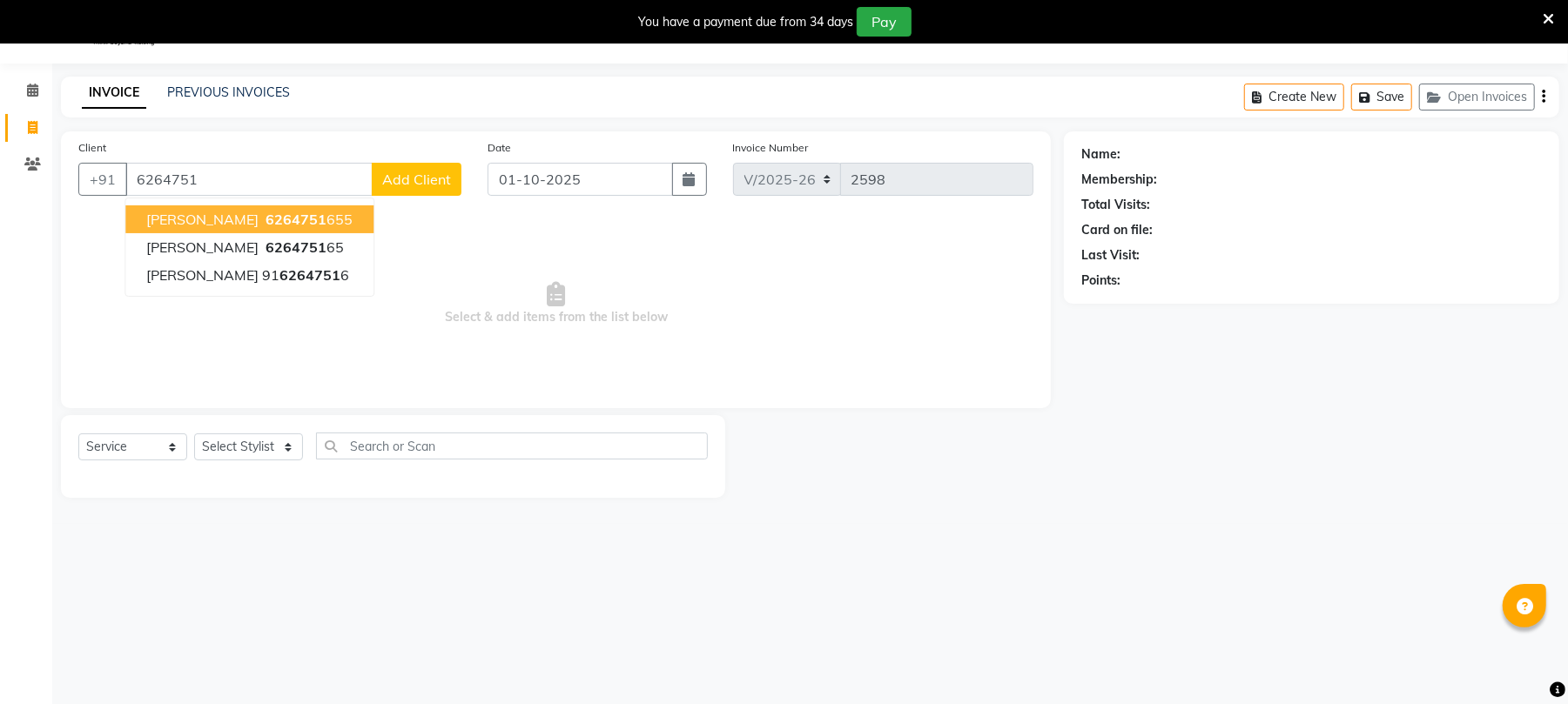
click at [266, 213] on span "6264751" at bounding box center [296, 219] width 61 height 17
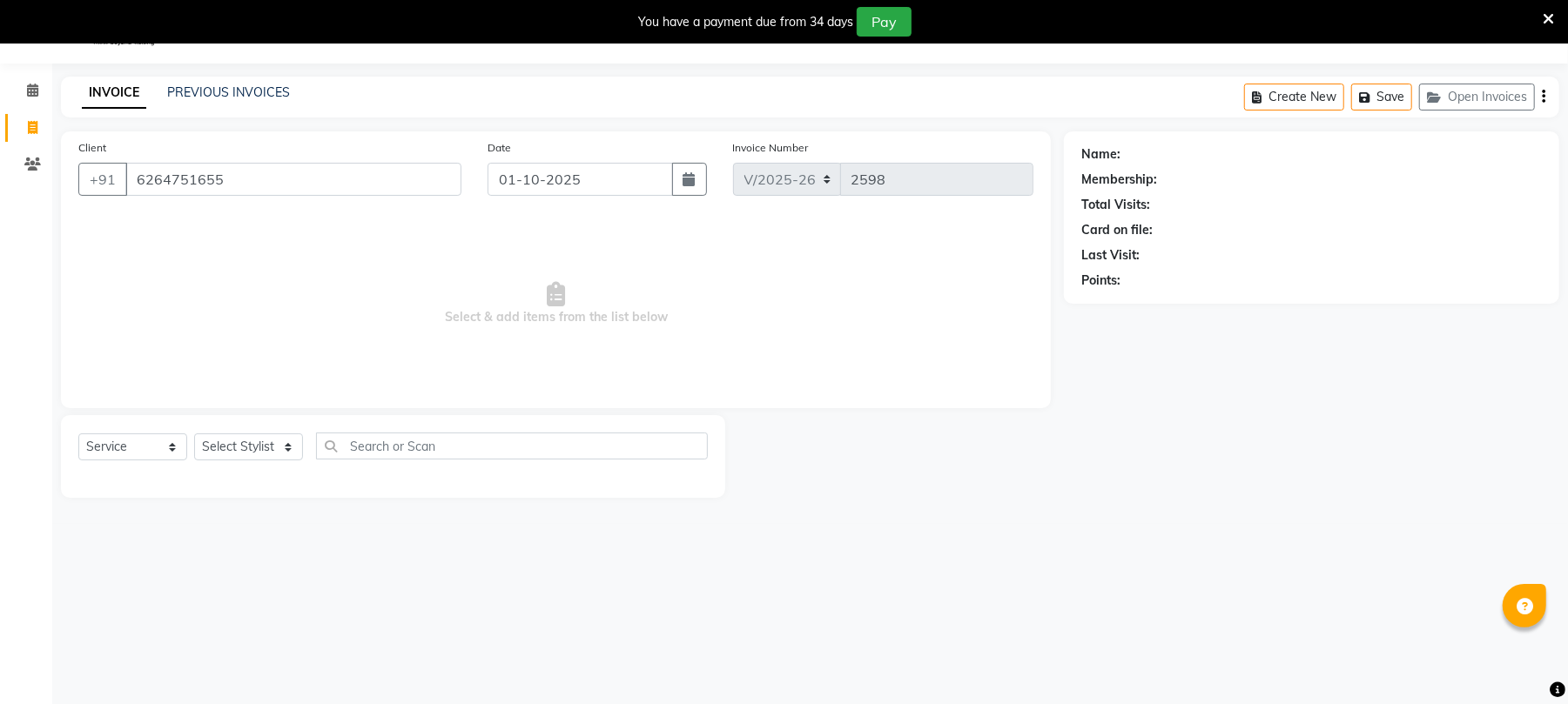
type input "6264751655"
click at [224, 445] on select "Select Stylist Chinu [PERSON_NAME] Reception Rohit" at bounding box center [249, 446] width 109 height 27
select select "43283"
click at [194, 433] on select "Select Stylist Chinu [PERSON_NAME] Reception Rohit" at bounding box center [249, 446] width 109 height 27
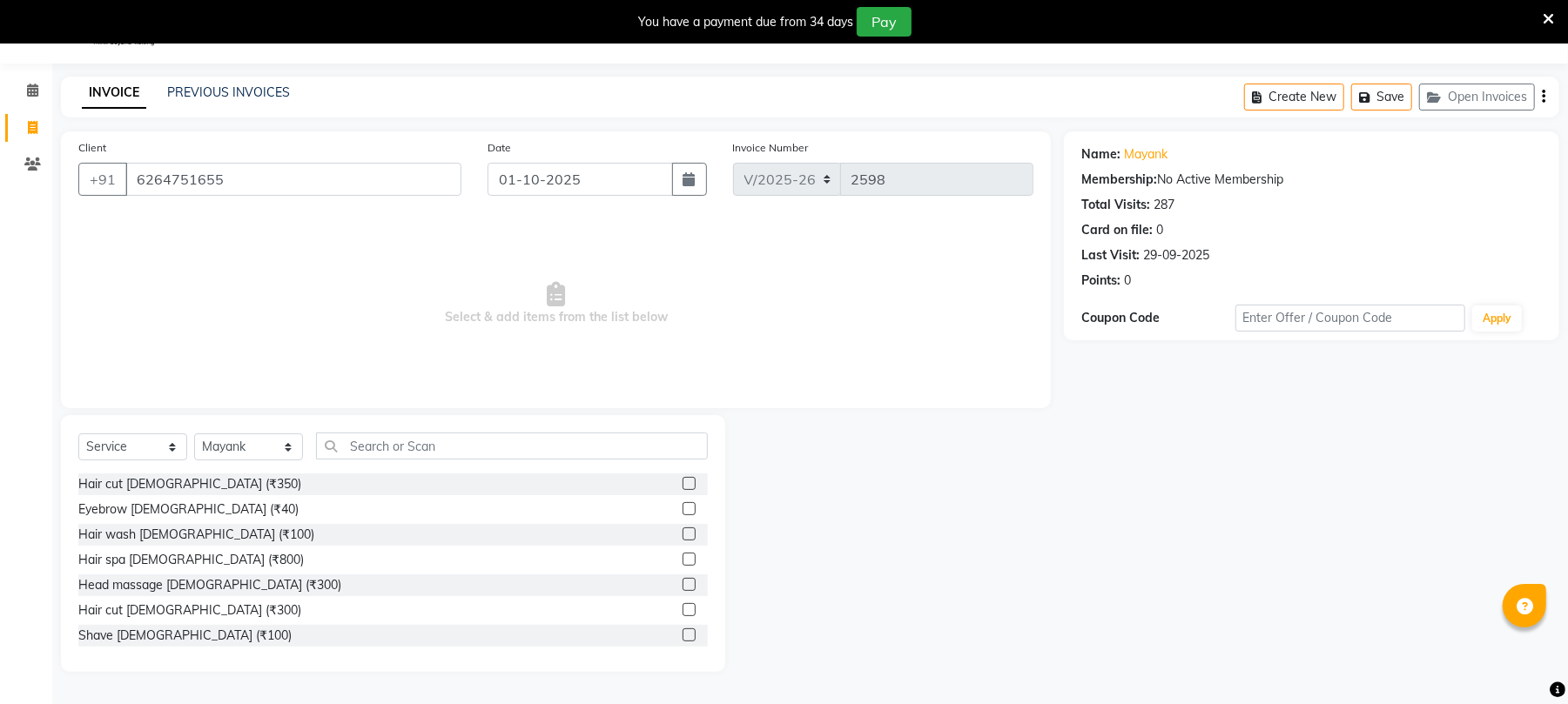
click at [683, 635] on label at bounding box center [689, 634] width 13 height 13
click at [683, 635] on input "checkbox" at bounding box center [688, 635] width 11 height 11
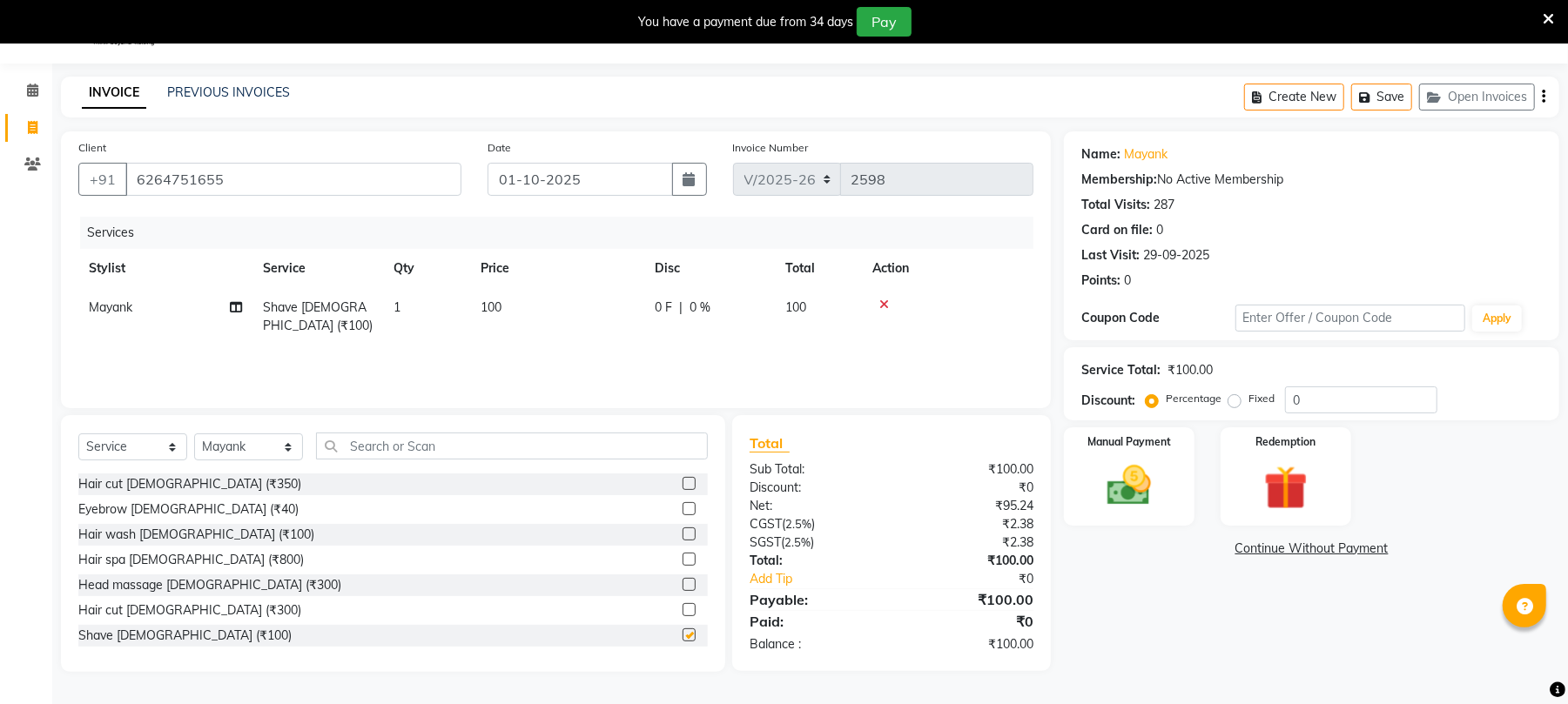
checkbox input "false"
click at [1122, 482] on img at bounding box center [1128, 486] width 74 height 53
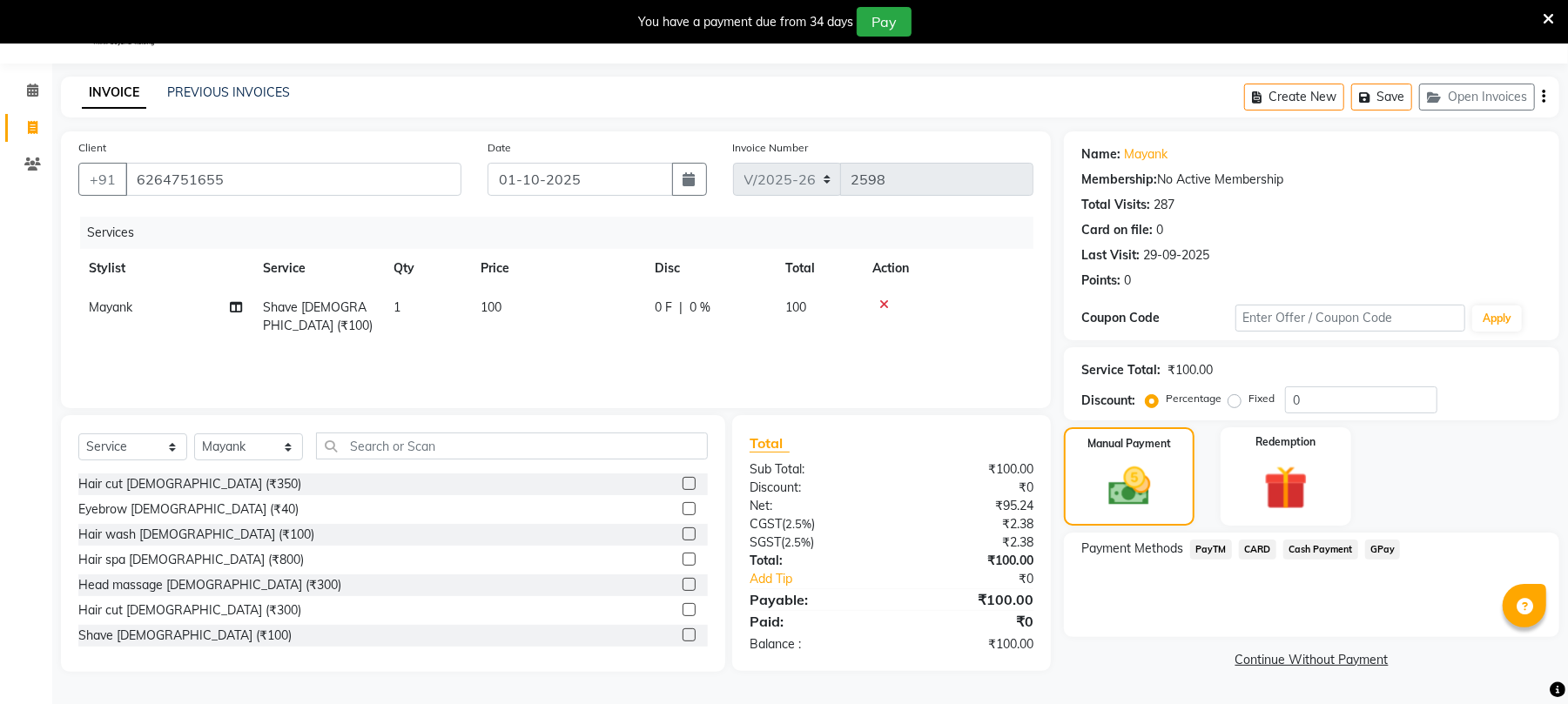
click at [1204, 540] on span "PayTM" at bounding box center [1211, 549] width 41 height 20
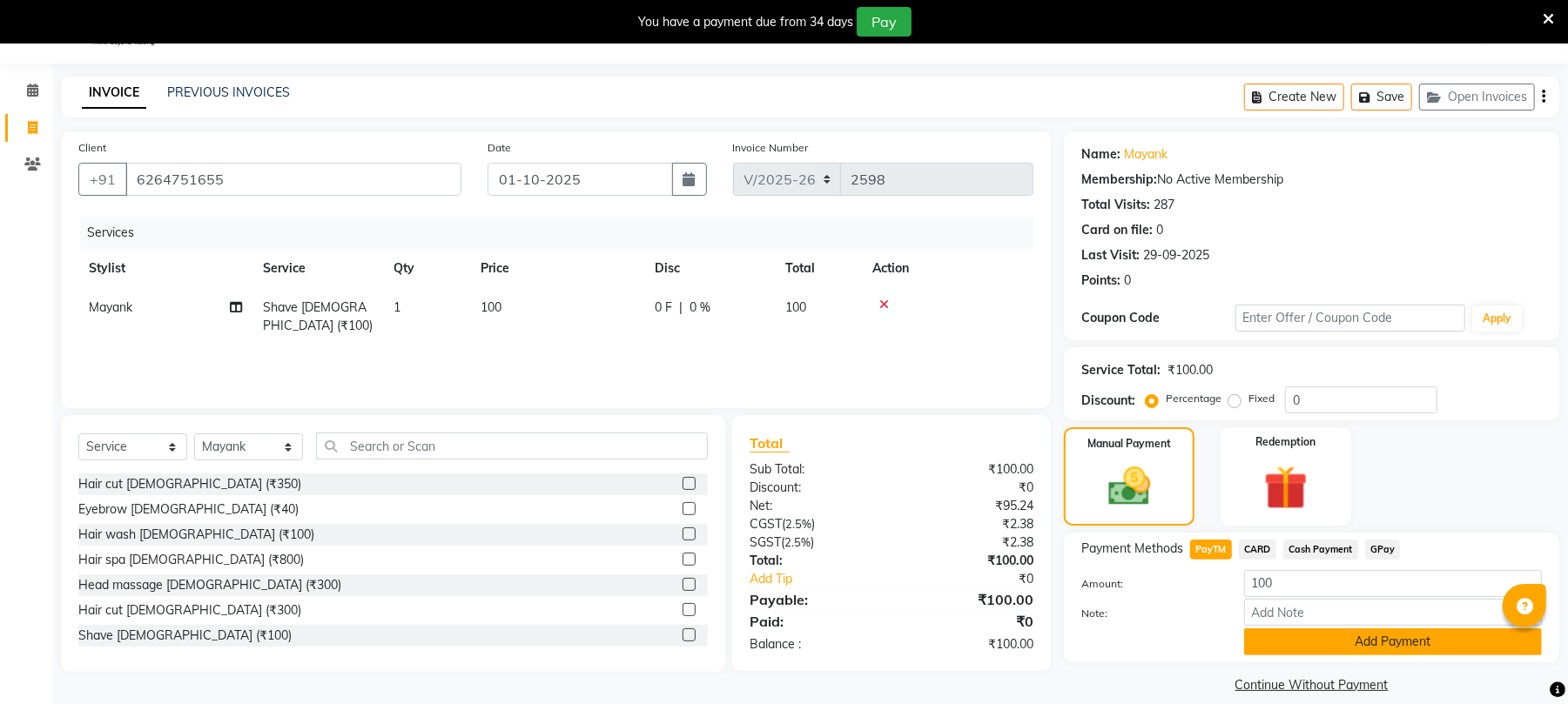
click at [1377, 642] on button "Add Payment" at bounding box center [1393, 641] width 298 height 27
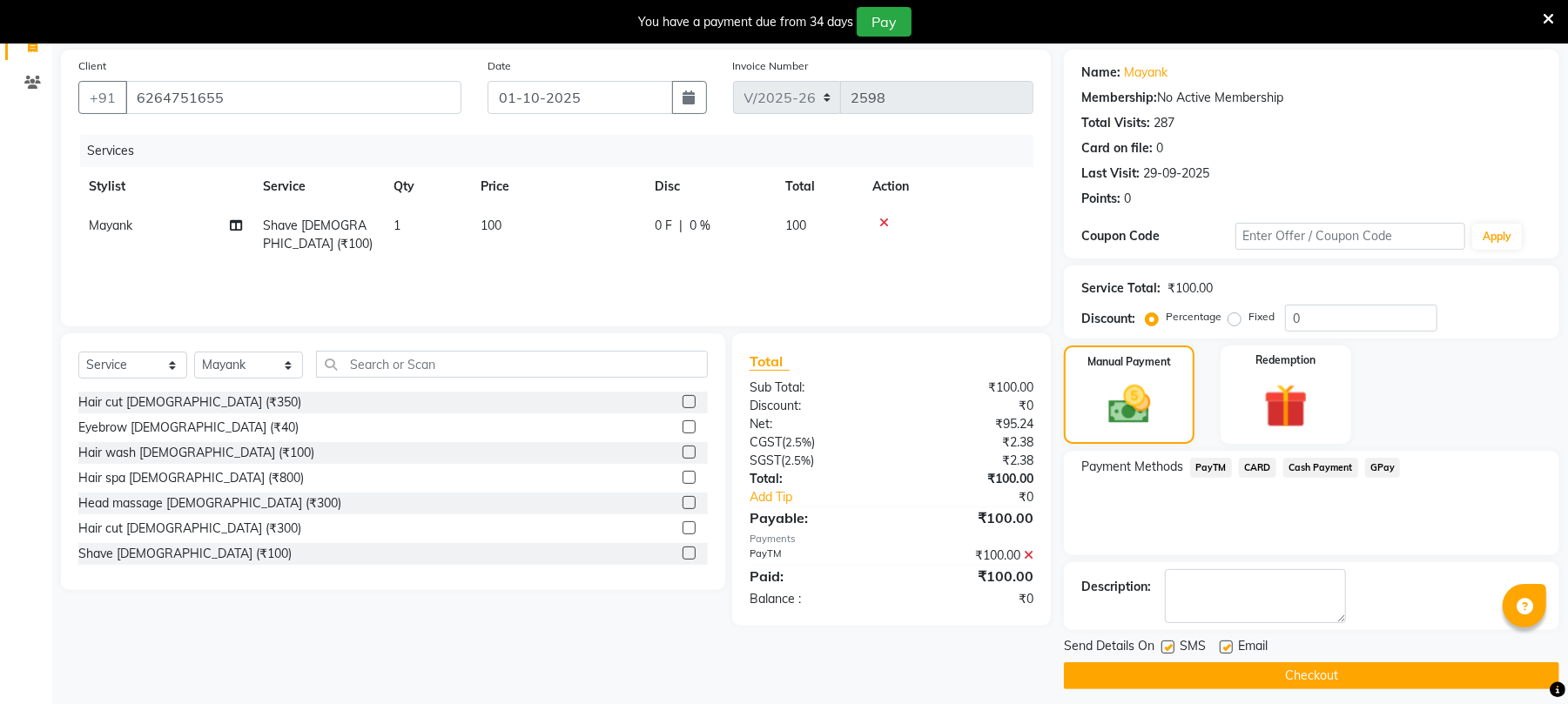
scroll to position [137, 0]
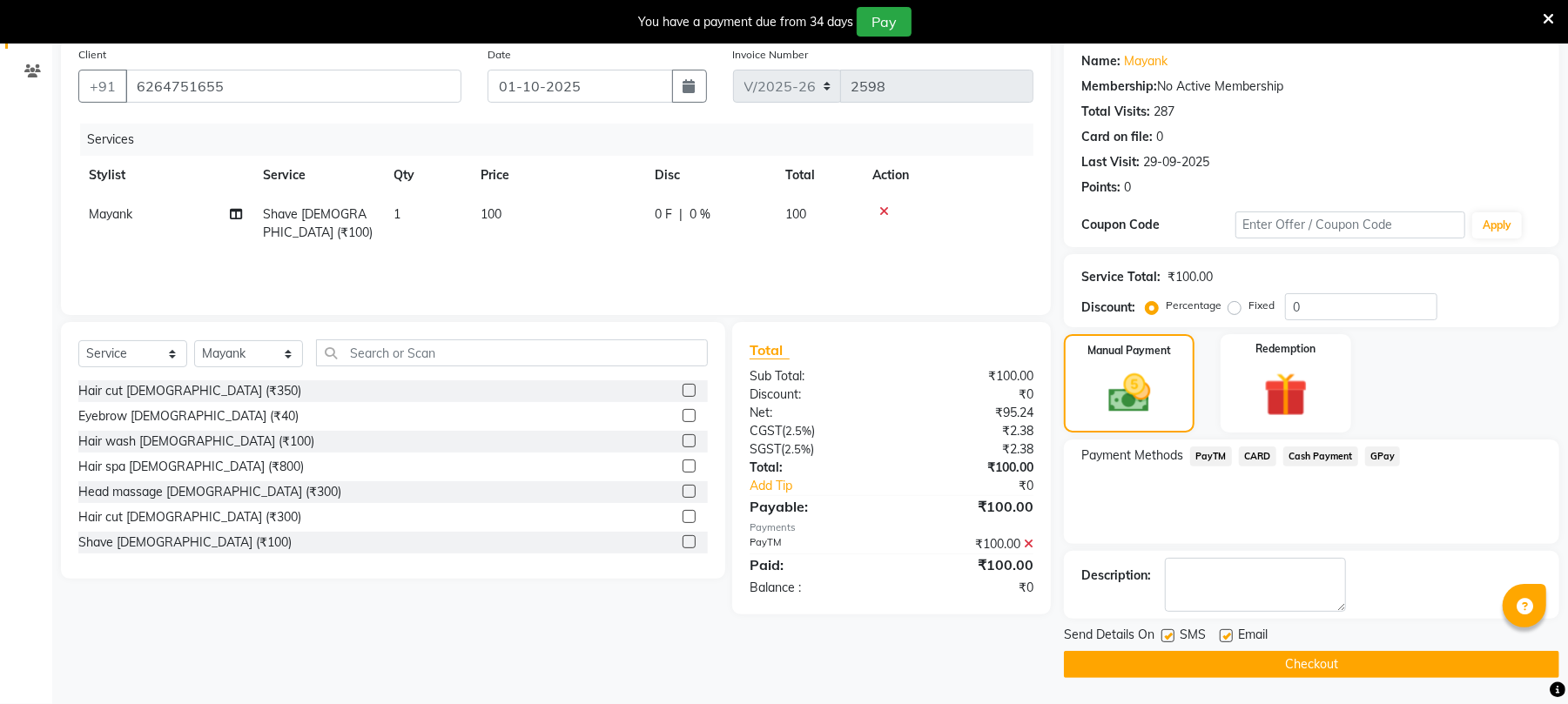
click at [1346, 676] on button "Checkout" at bounding box center [1312, 664] width 495 height 27
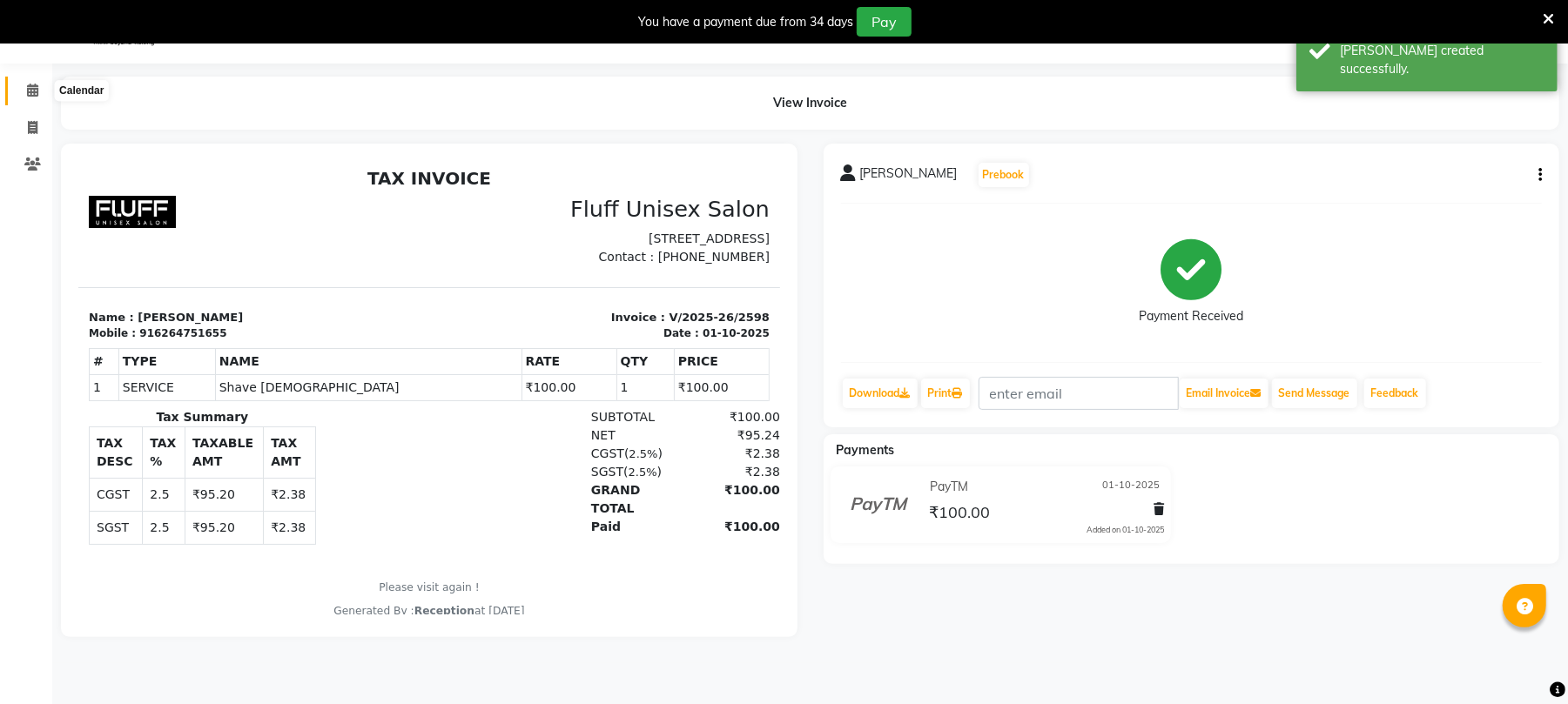
click at [32, 84] on icon at bounding box center [33, 90] width 11 height 13
